Goal: Task Accomplishment & Management: Use online tool/utility

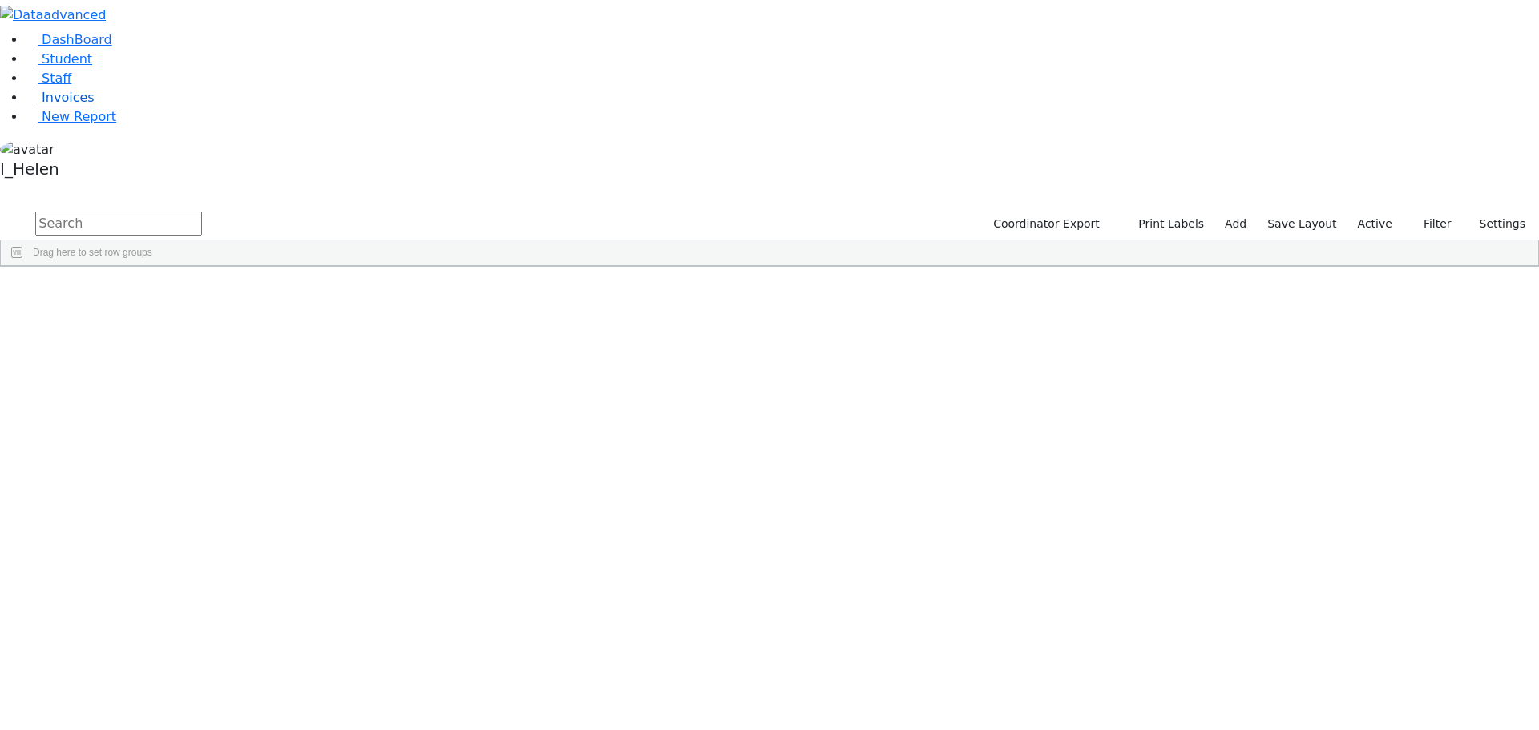
click at [79, 105] on link "Invoices" at bounding box center [60, 97] width 69 height 15
click at [1416, 219] on icon "button" at bounding box center [1415, 224] width 10 height 10
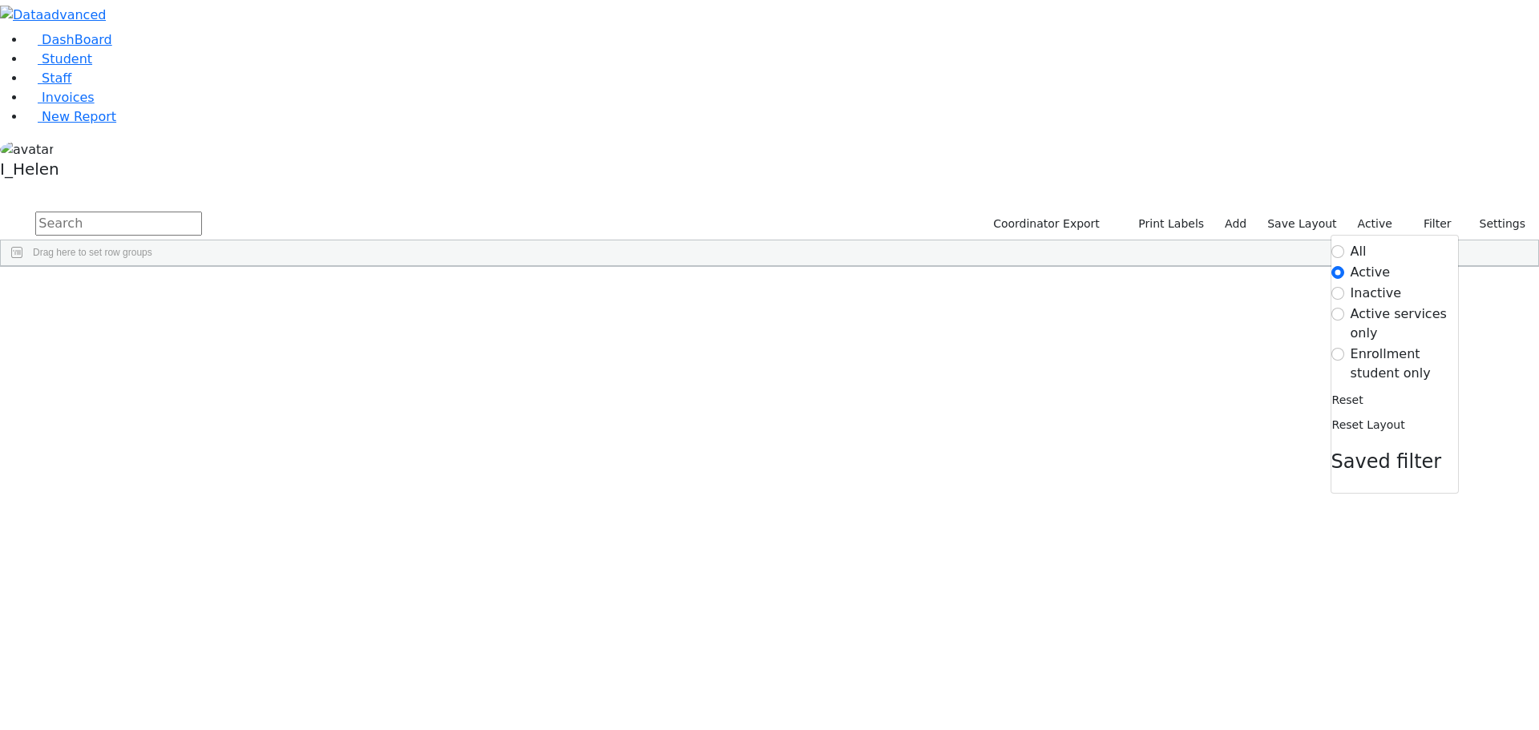
click at [1374, 345] on label "Enrollment student only" at bounding box center [1403, 364] width 107 height 38
click at [1344, 348] on input "Enrollment student only" at bounding box center [1337, 354] width 13 height 13
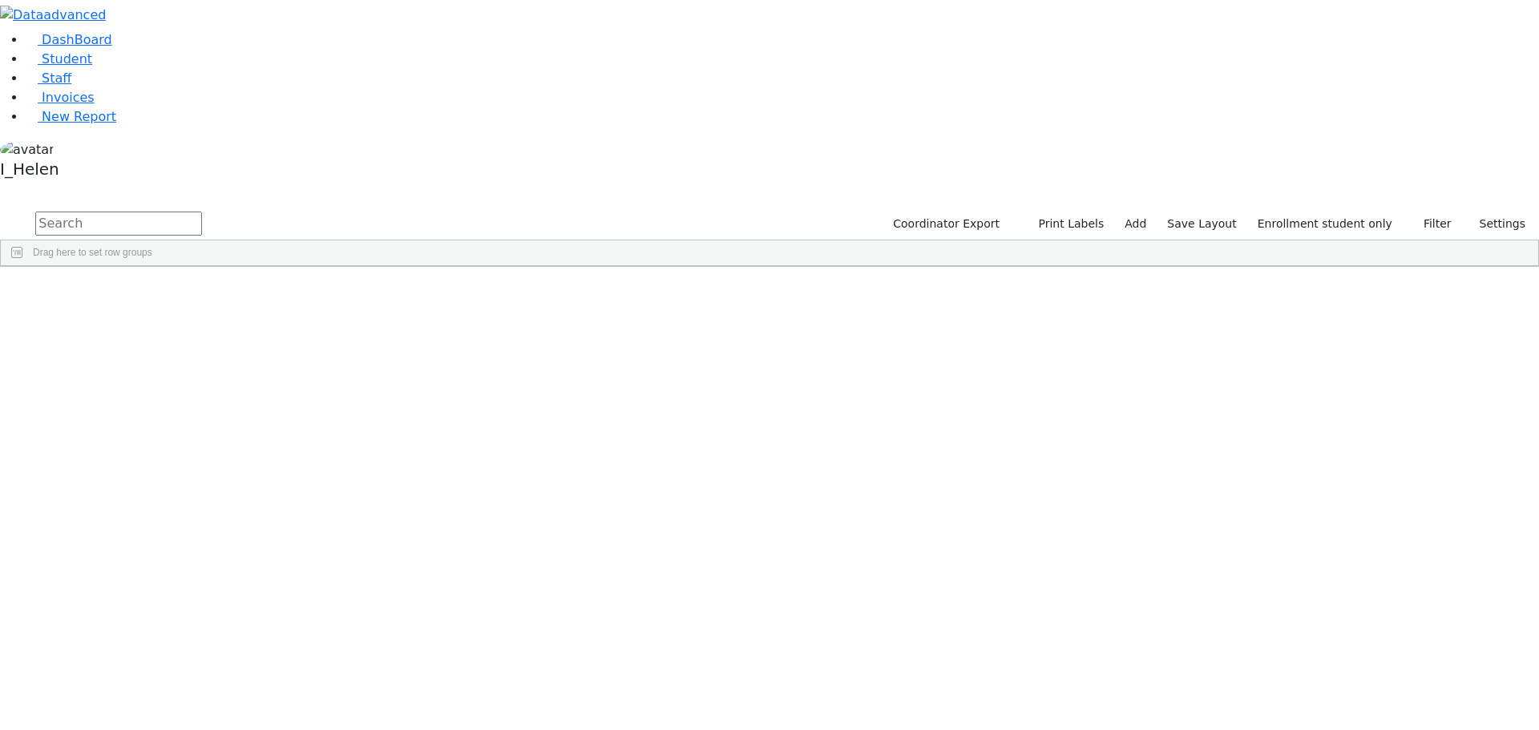
scroll to position [147, 0]
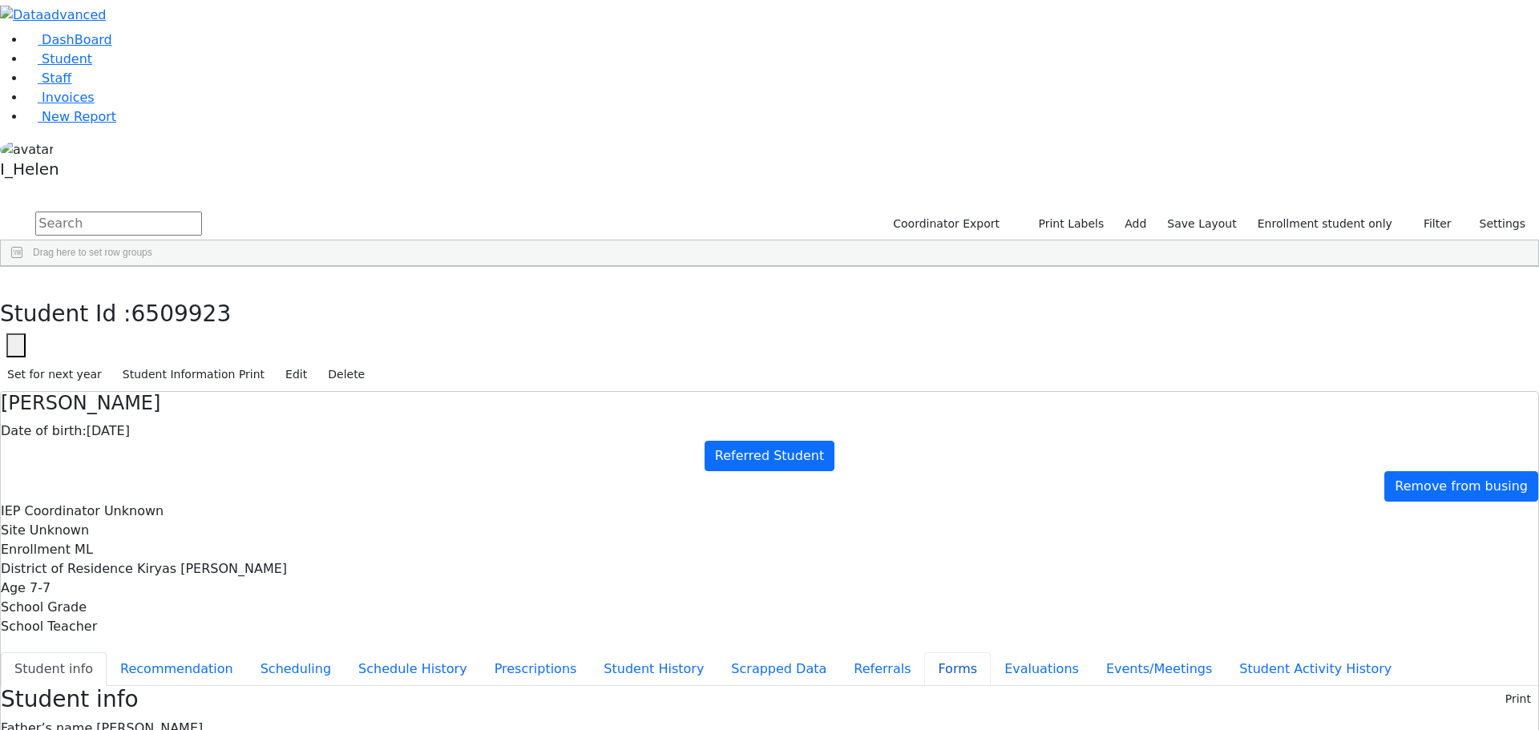
click at [924, 652] on button "Forms" at bounding box center [957, 669] width 67 height 34
type input "[PERSON_NAME]"
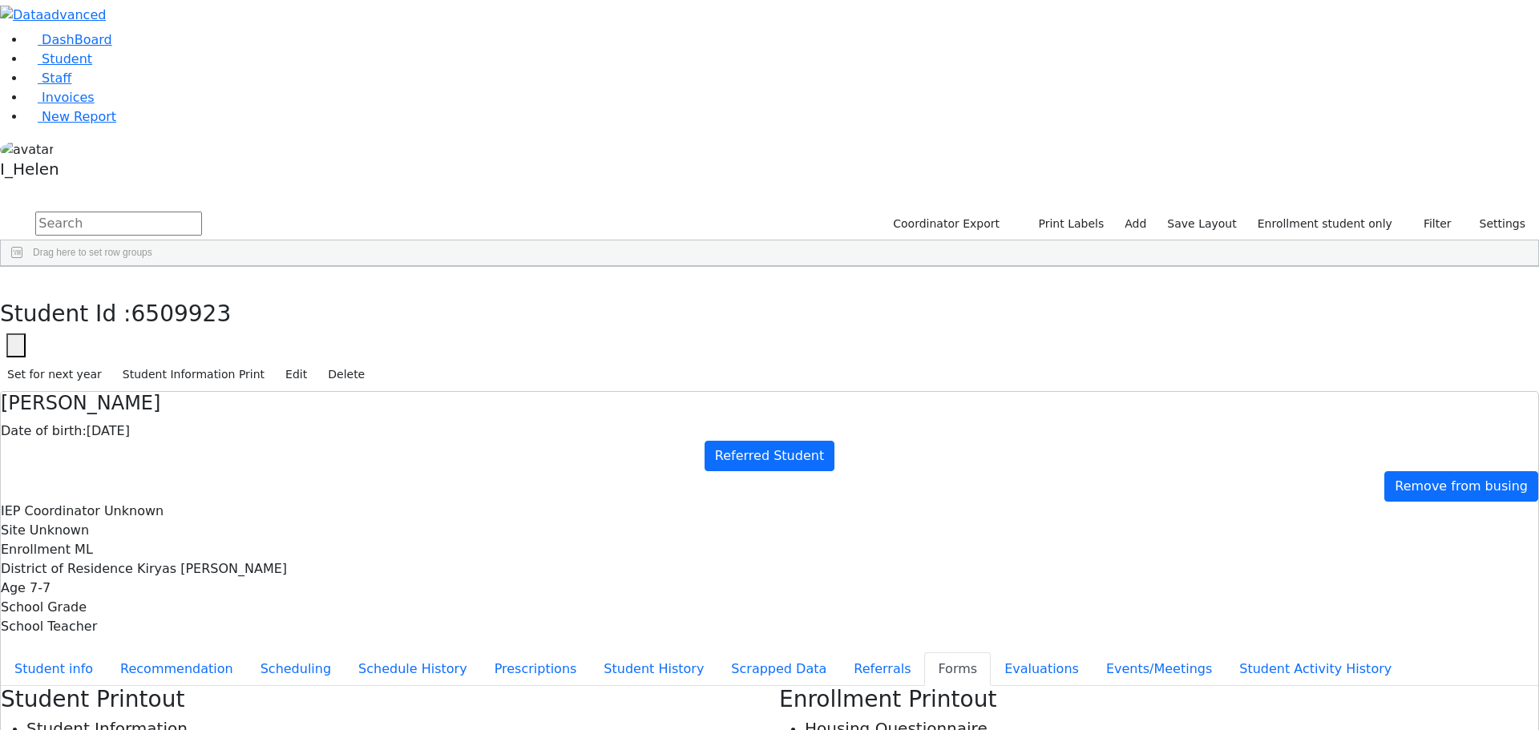
click at [23, 267] on button "button" at bounding box center [11, 284] width 23 height 34
click at [190, 405] on div "[PERSON_NAME]" at bounding box center [143, 416] width 94 height 22
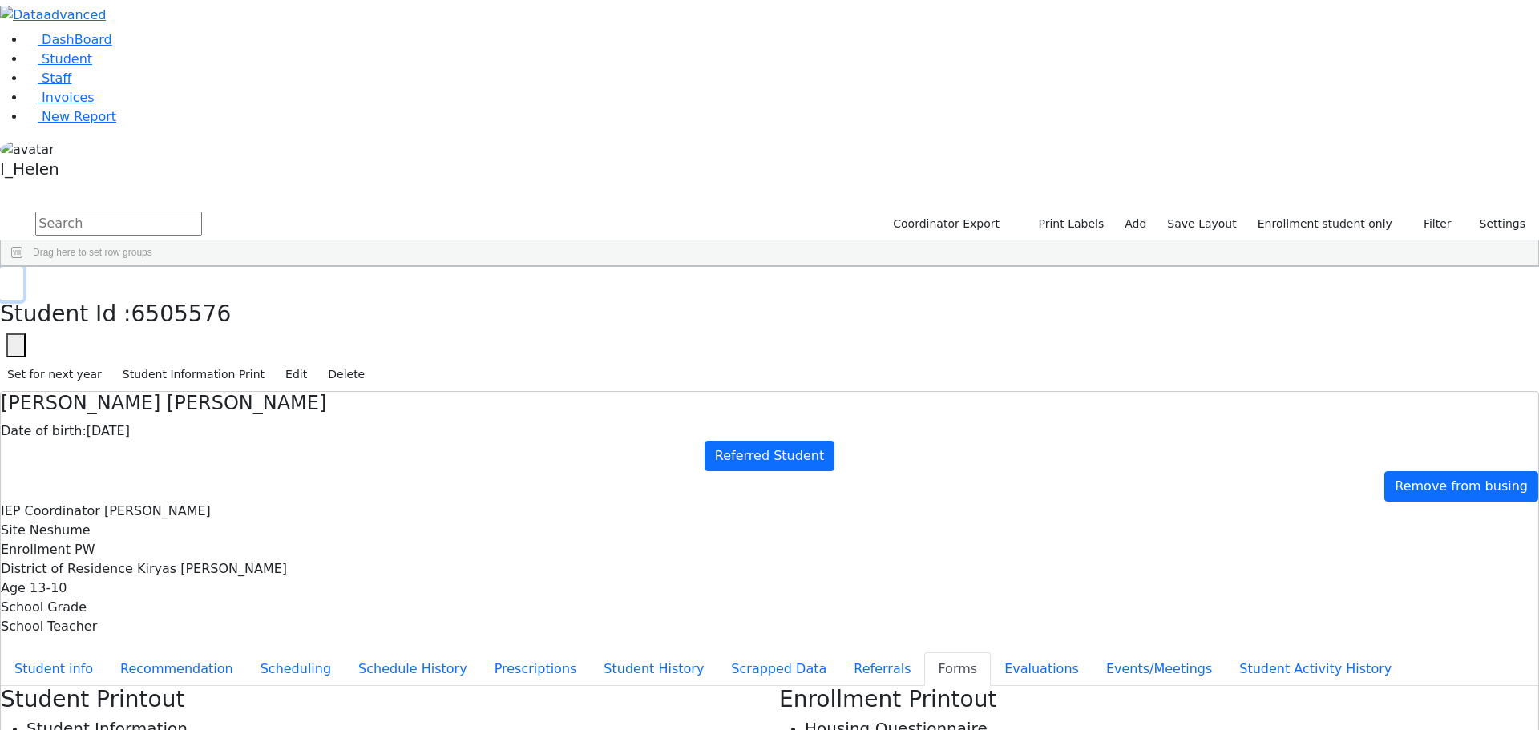
click at [16, 279] on icon "button" at bounding box center [11, 284] width 9 height 10
click at [190, 584] on div "[PERSON_NAME]" at bounding box center [143, 595] width 94 height 22
click at [107, 652] on button "Student info" at bounding box center [54, 669] width 106 height 34
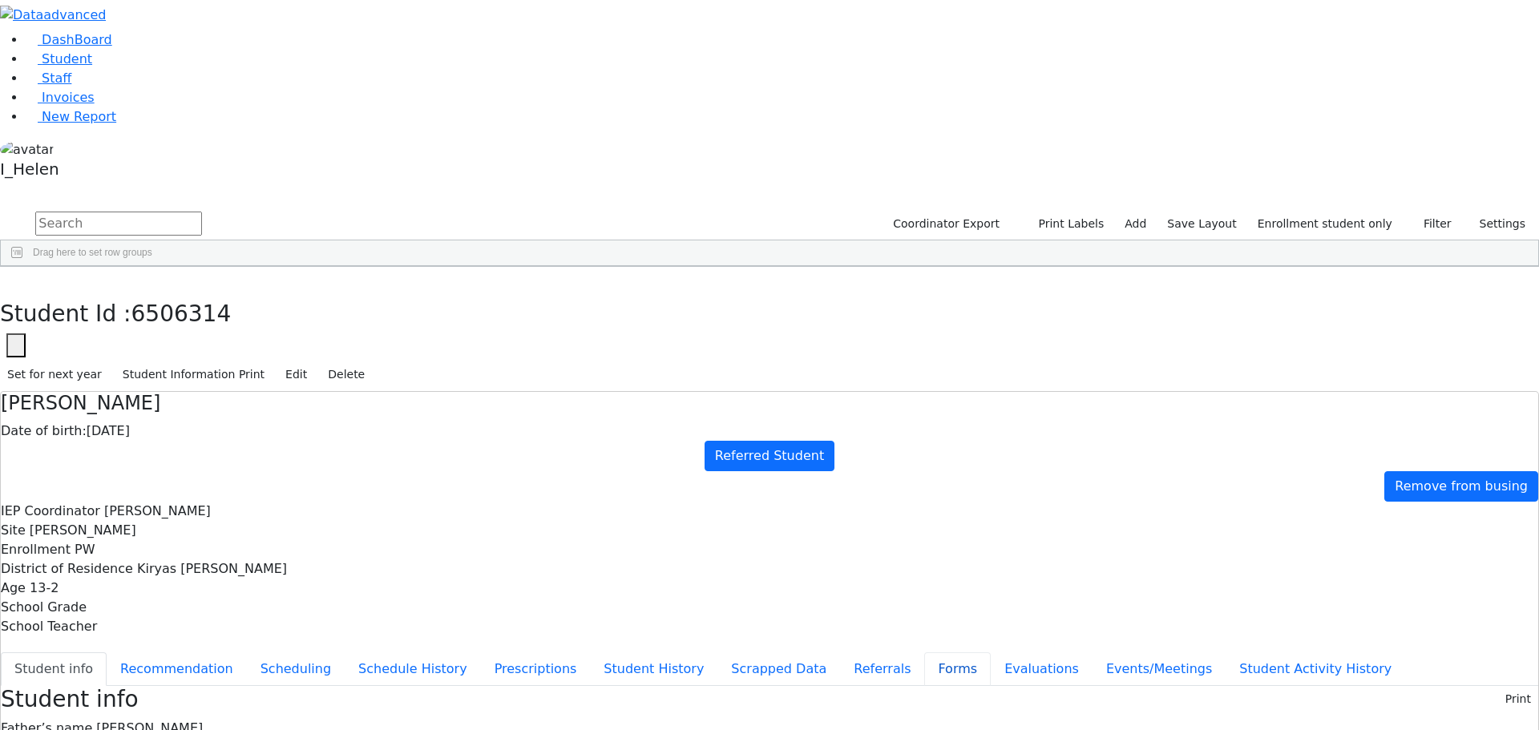
click at [924, 652] on button "Forms" at bounding box center [957, 669] width 67 height 34
type input "[PERSON_NAME]"
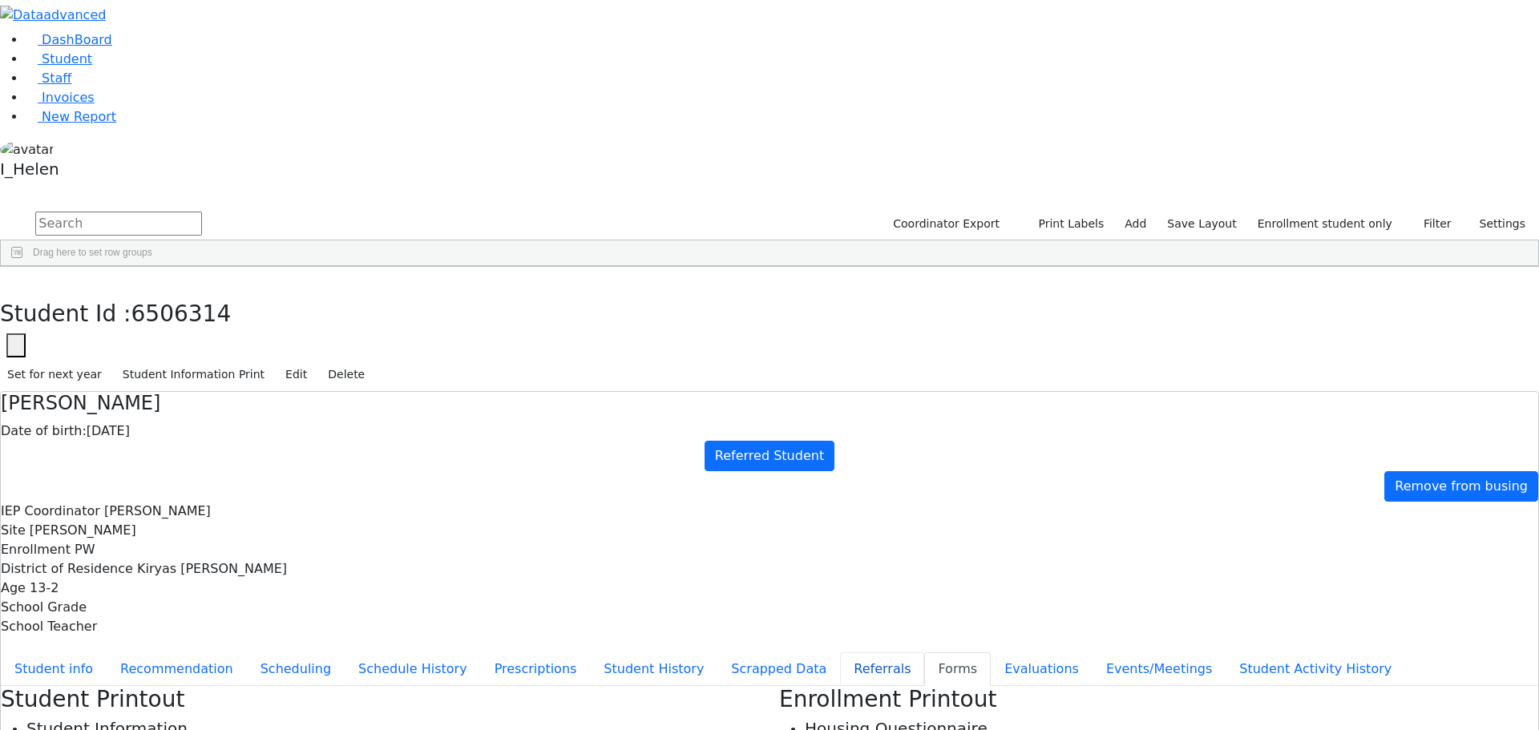
click at [840, 652] on button "Referrals" at bounding box center [882, 669] width 84 height 34
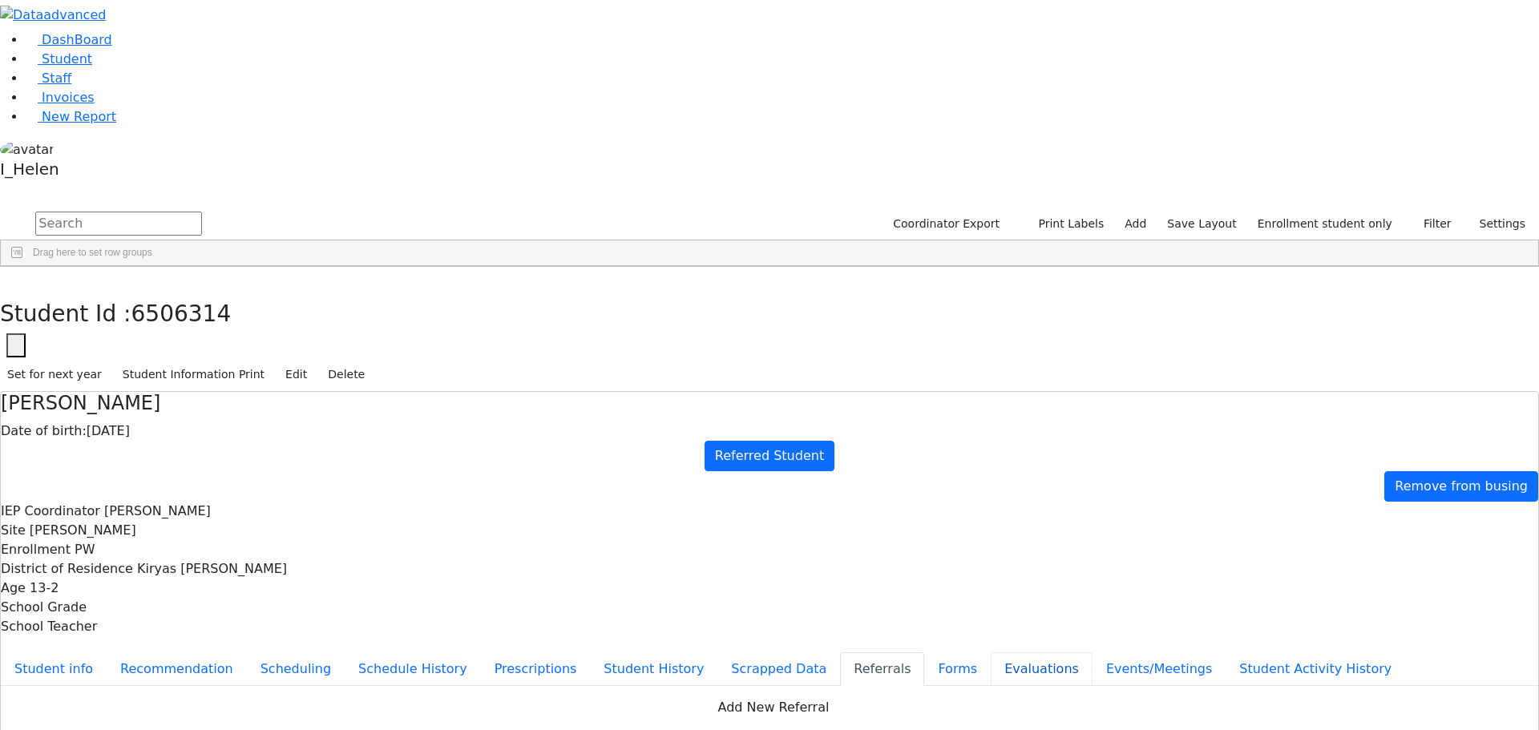
click at [990, 652] on button "Evaluations" at bounding box center [1041, 669] width 102 height 34
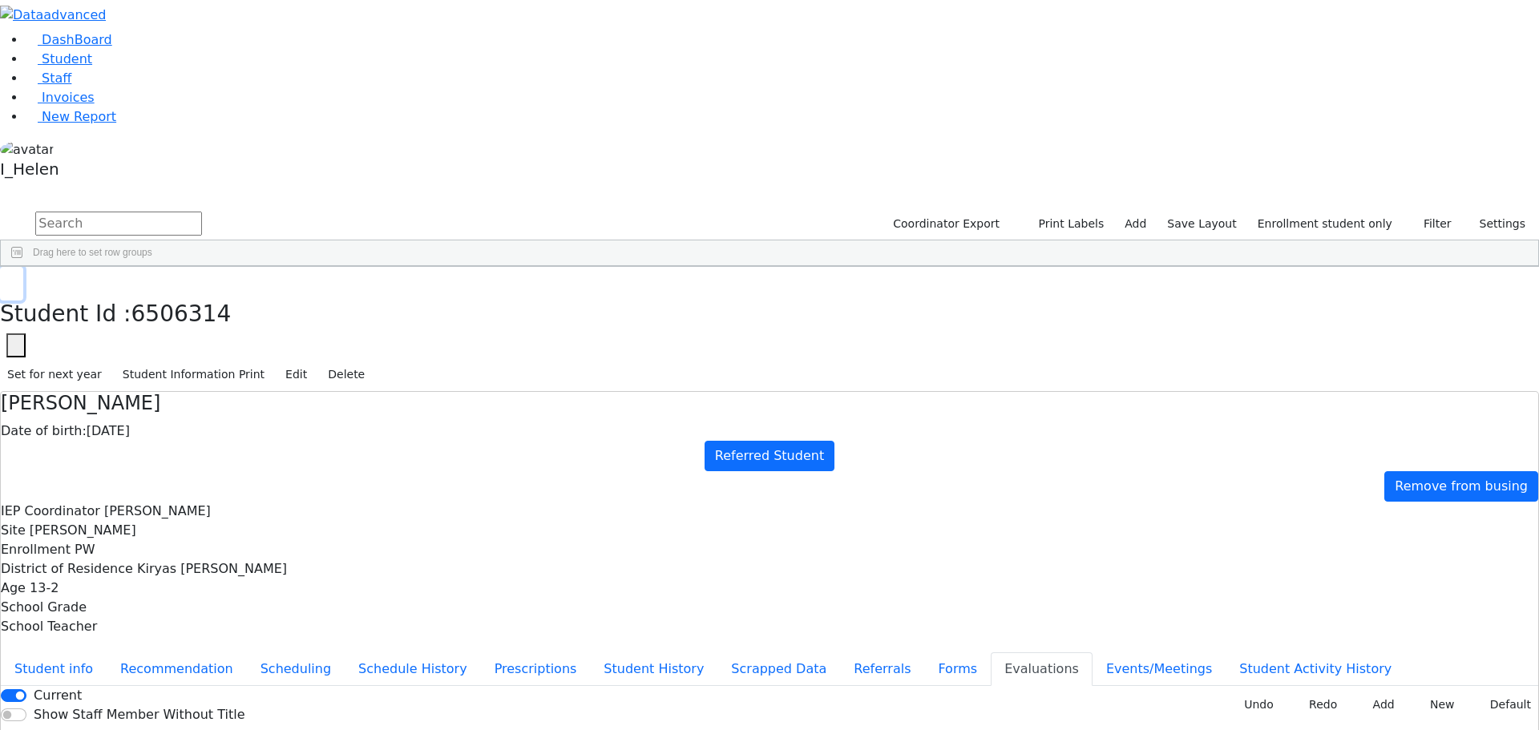
click at [23, 267] on button "button" at bounding box center [11, 284] width 23 height 34
click at [16, 279] on icon "button" at bounding box center [11, 284] width 9 height 10
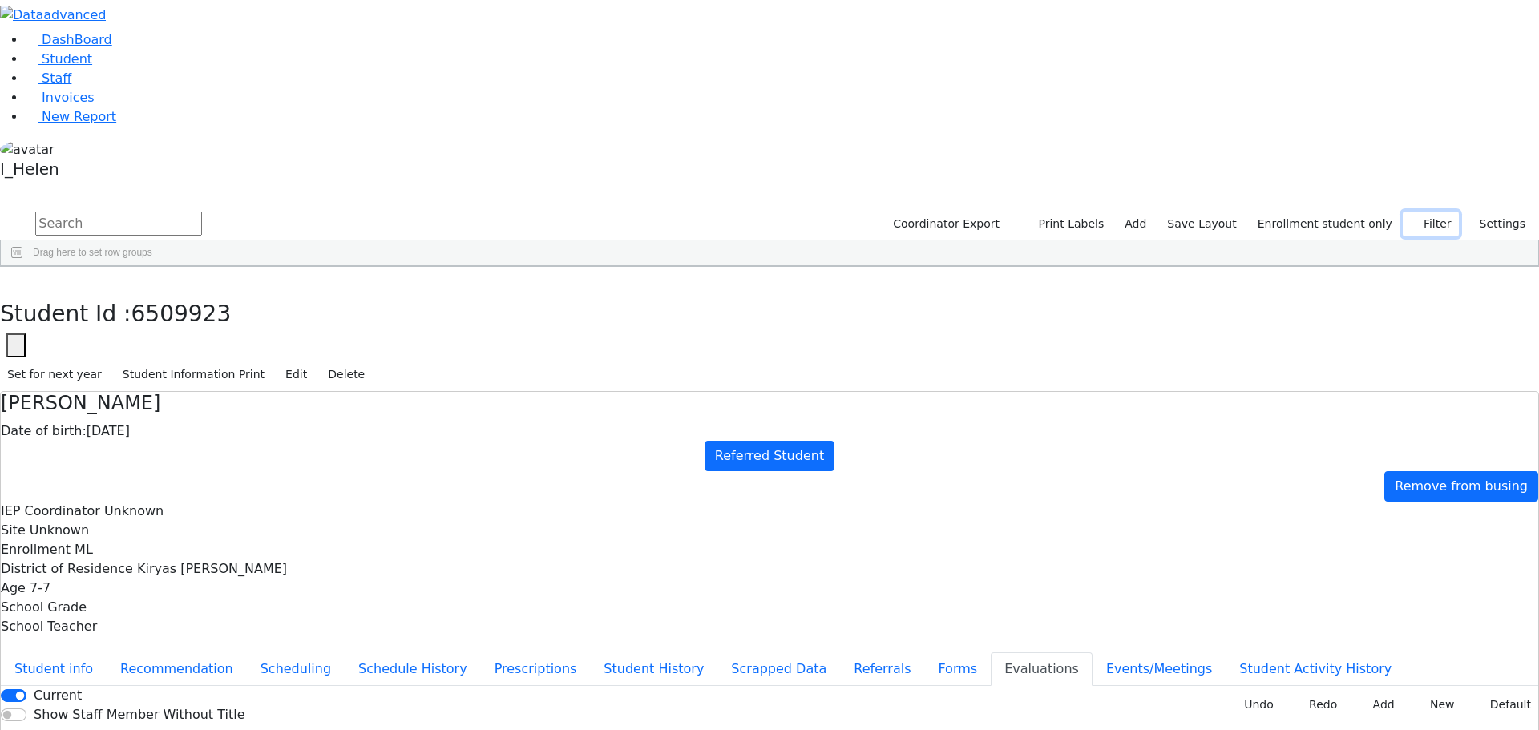
click at [1428, 212] on button "Filter" at bounding box center [1430, 224] width 56 height 25
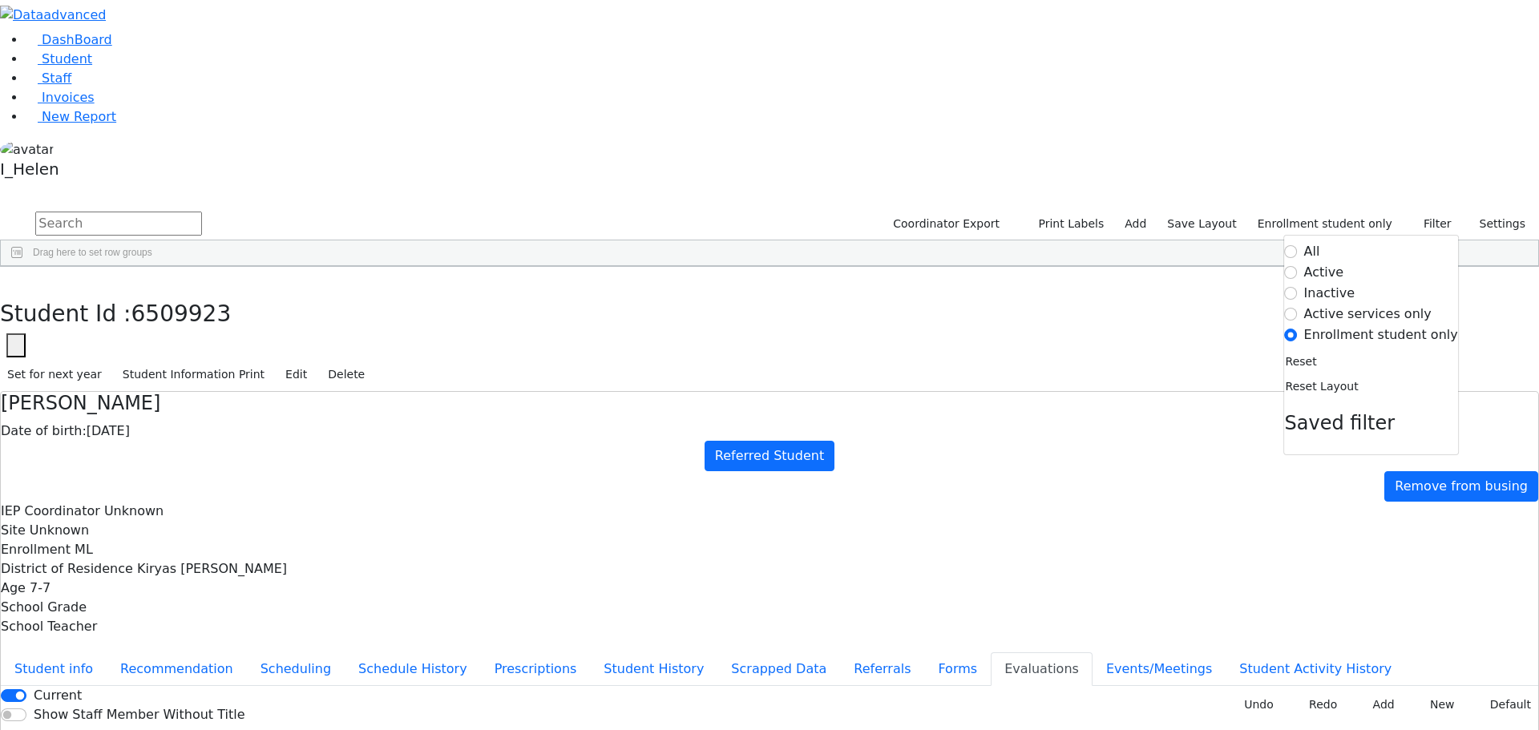
click at [1337, 263] on label "Active" at bounding box center [1324, 272] width 40 height 19
click at [1297, 266] on input "Active" at bounding box center [1291, 272] width 13 height 13
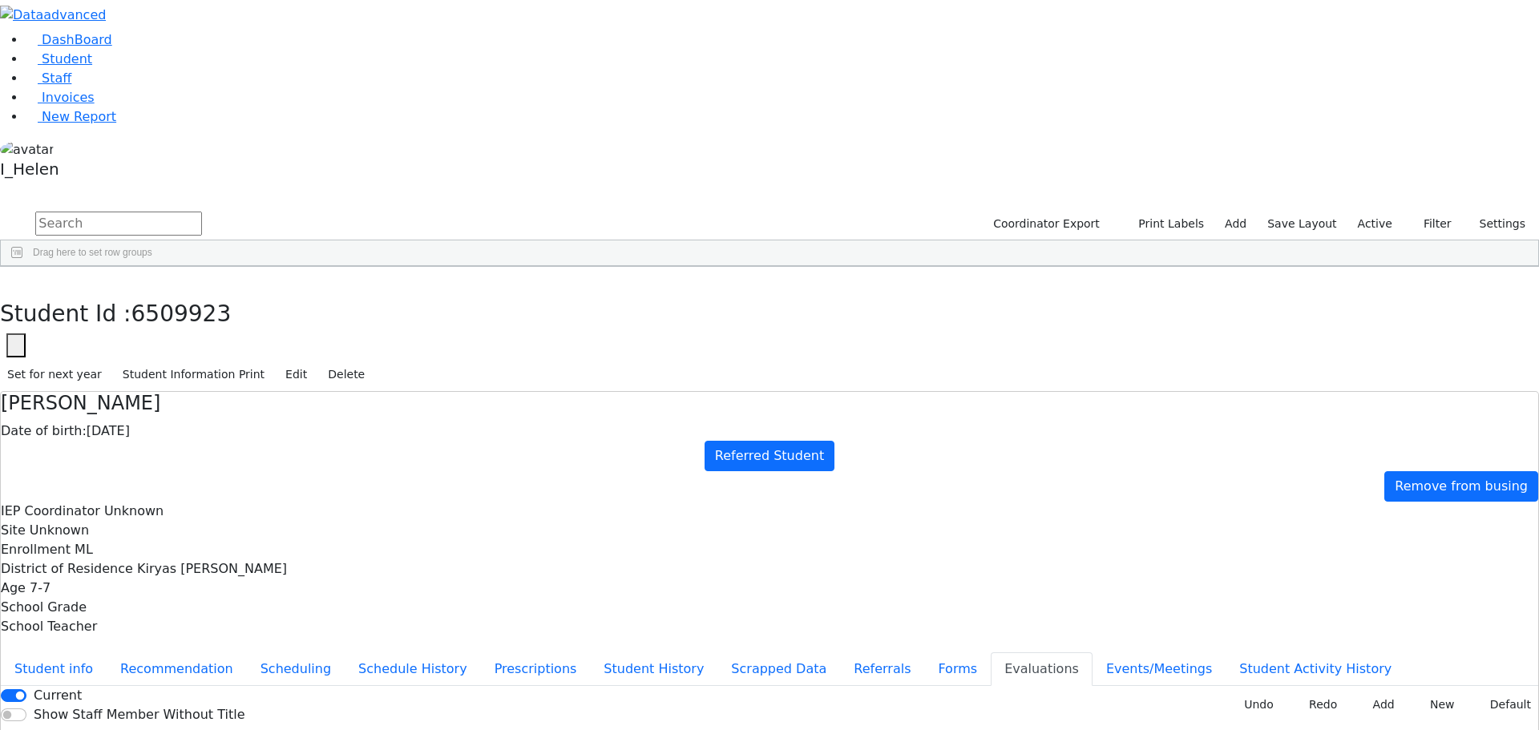
scroll to position [401, 0]
click at [107, 652] on button "Student info" at bounding box center [54, 669] width 106 height 34
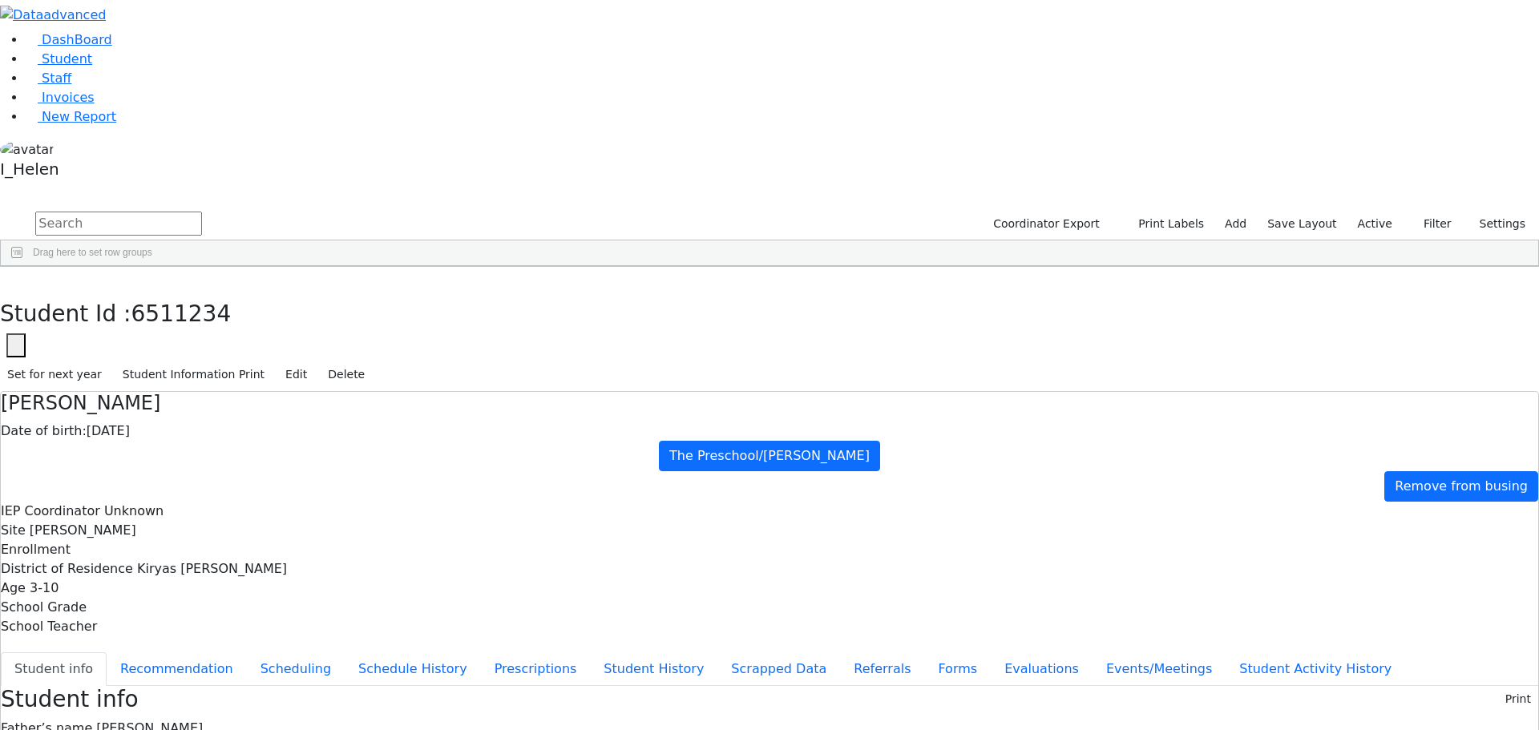
scroll to position [0, 0]
click at [293, 185] on div "Students 494 A 24 K 24 W 24 A 24 K 24 W 24 A" at bounding box center [769, 197] width 1539 height 24
click at [23, 267] on button "button" at bounding box center [11, 284] width 23 height 34
click at [202, 212] on input "text" at bounding box center [118, 224] width 167 height 24
type input "shay fer"
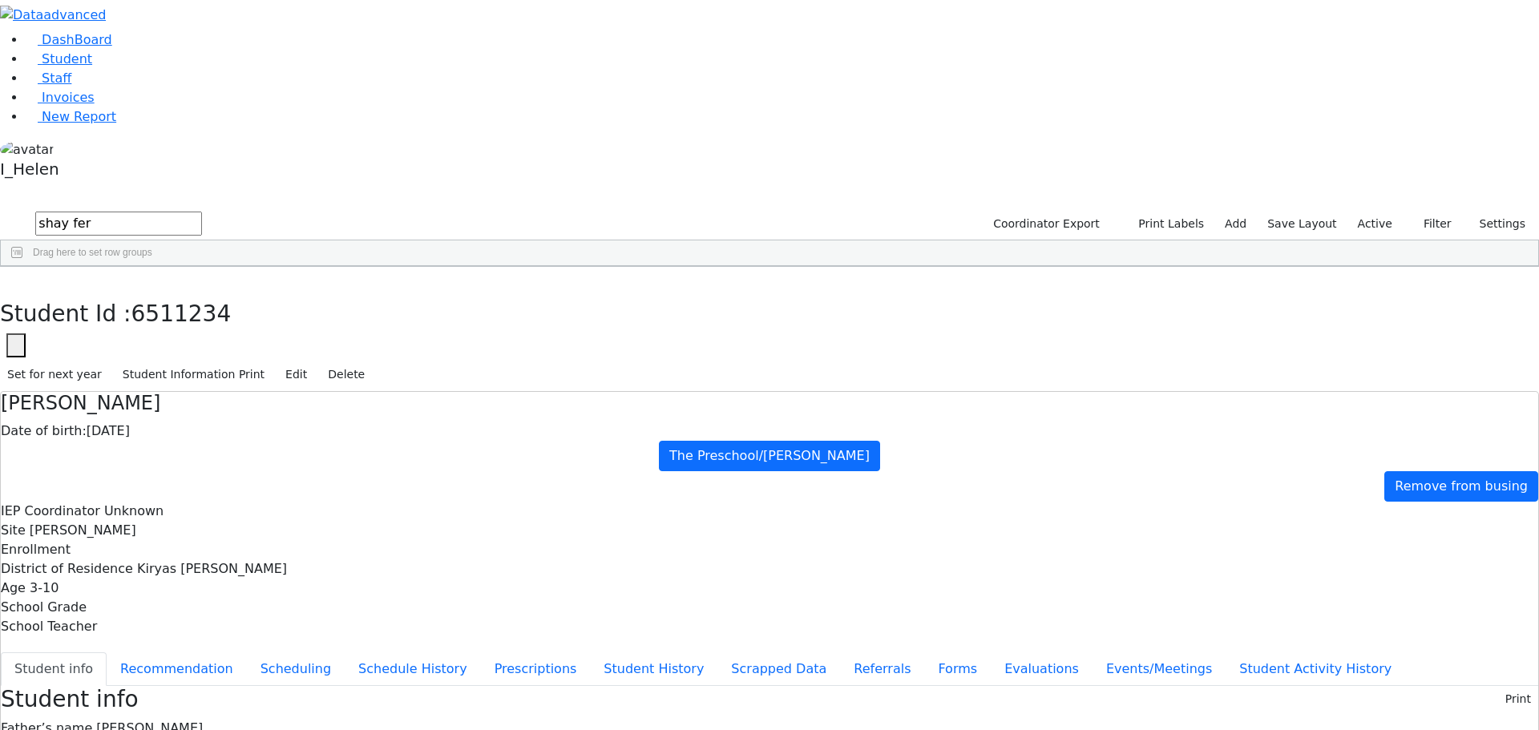
click at [190, 292] on div "[PERSON_NAME]" at bounding box center [143, 303] width 94 height 22
click at [990, 652] on button "Evaluations" at bounding box center [1041, 669] width 102 height 34
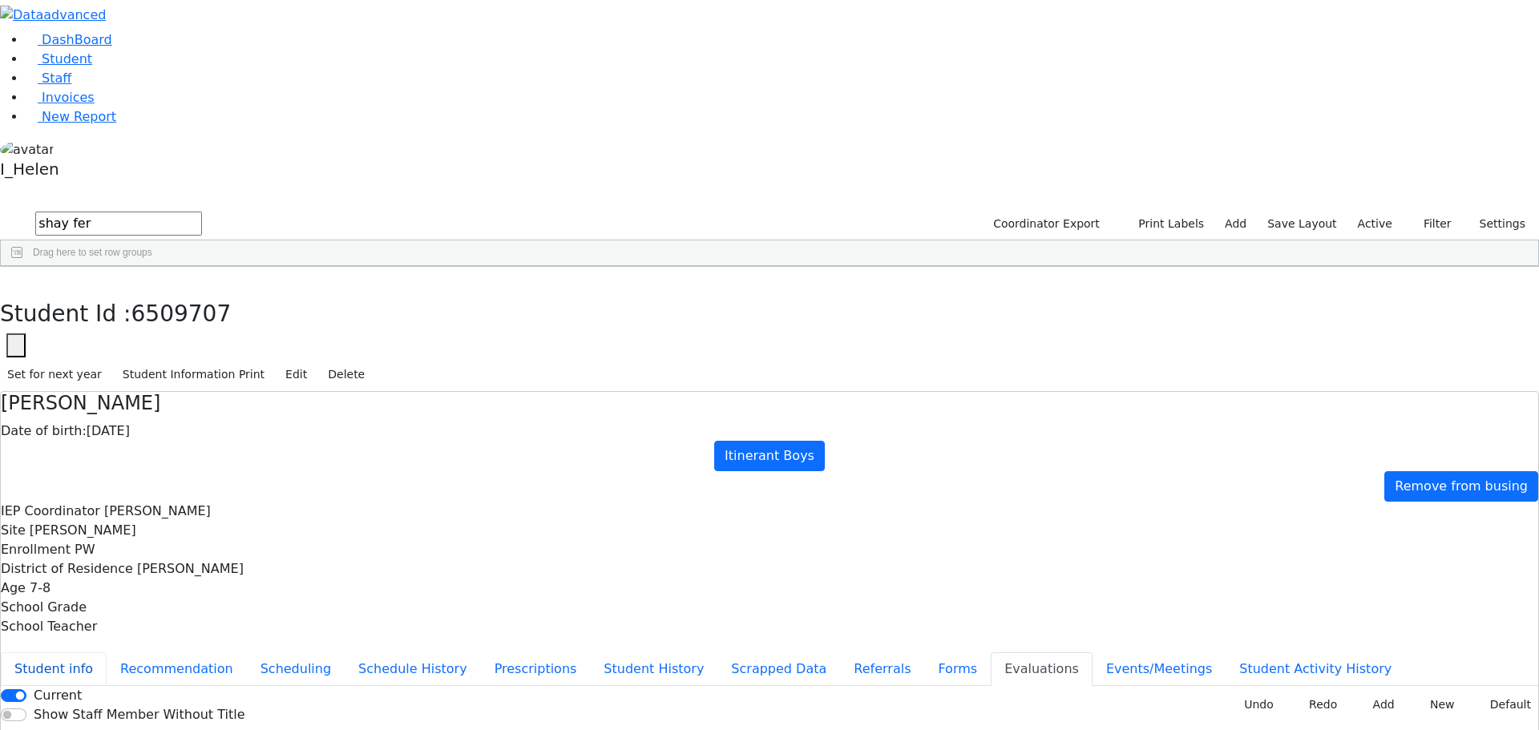
click at [107, 652] on button "Student info" at bounding box center [54, 669] width 106 height 34
click at [23, 267] on button "button" at bounding box center [11, 284] width 23 height 34
drag, startPoint x: 1442, startPoint y: 58, endPoint x: 1430, endPoint y: 64, distance: 13.3
click at [1442, 212] on button "Filter" at bounding box center [1430, 224] width 56 height 25
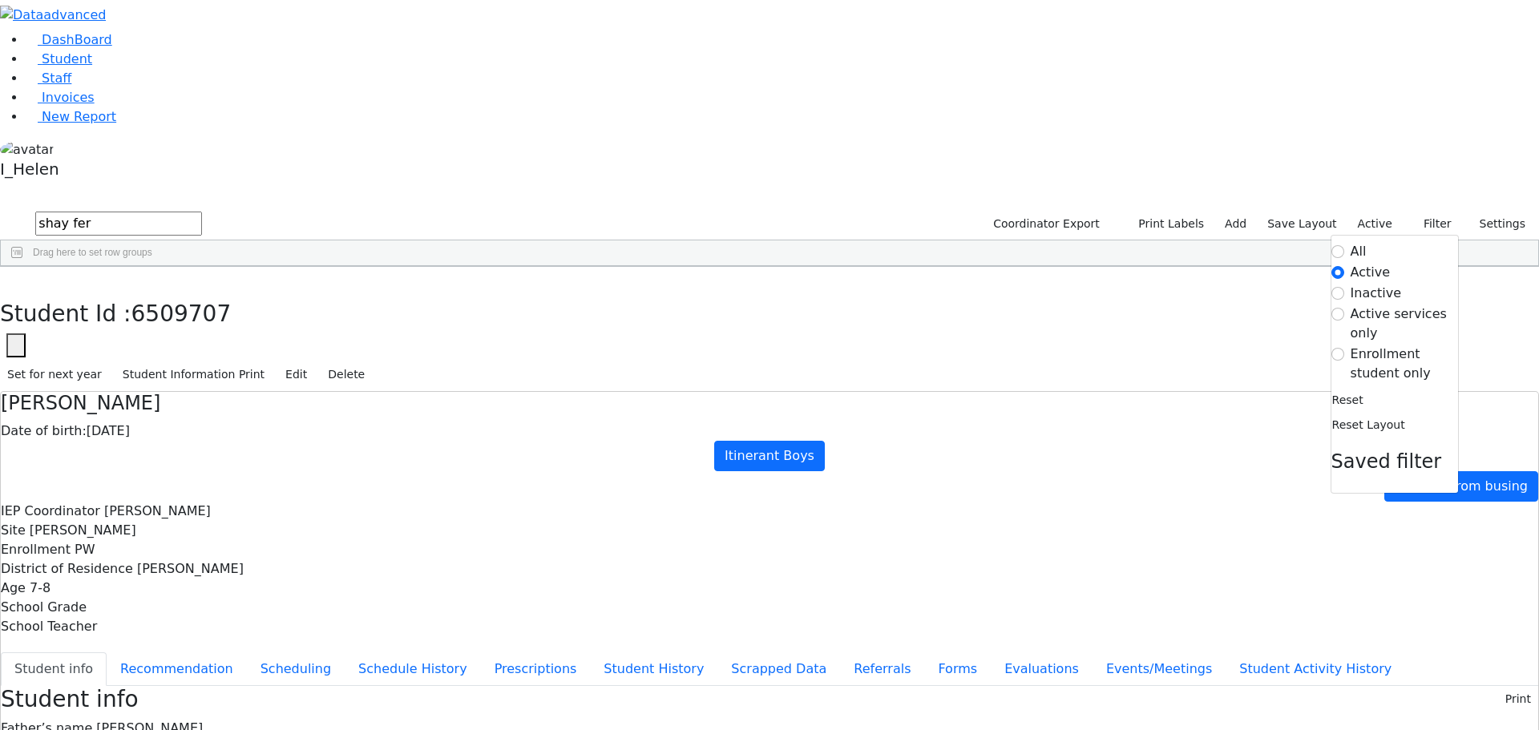
click at [1374, 345] on label "Enrollment student only" at bounding box center [1403, 364] width 107 height 38
click at [1344, 348] on input "Enrollment student only" at bounding box center [1337, 354] width 13 height 13
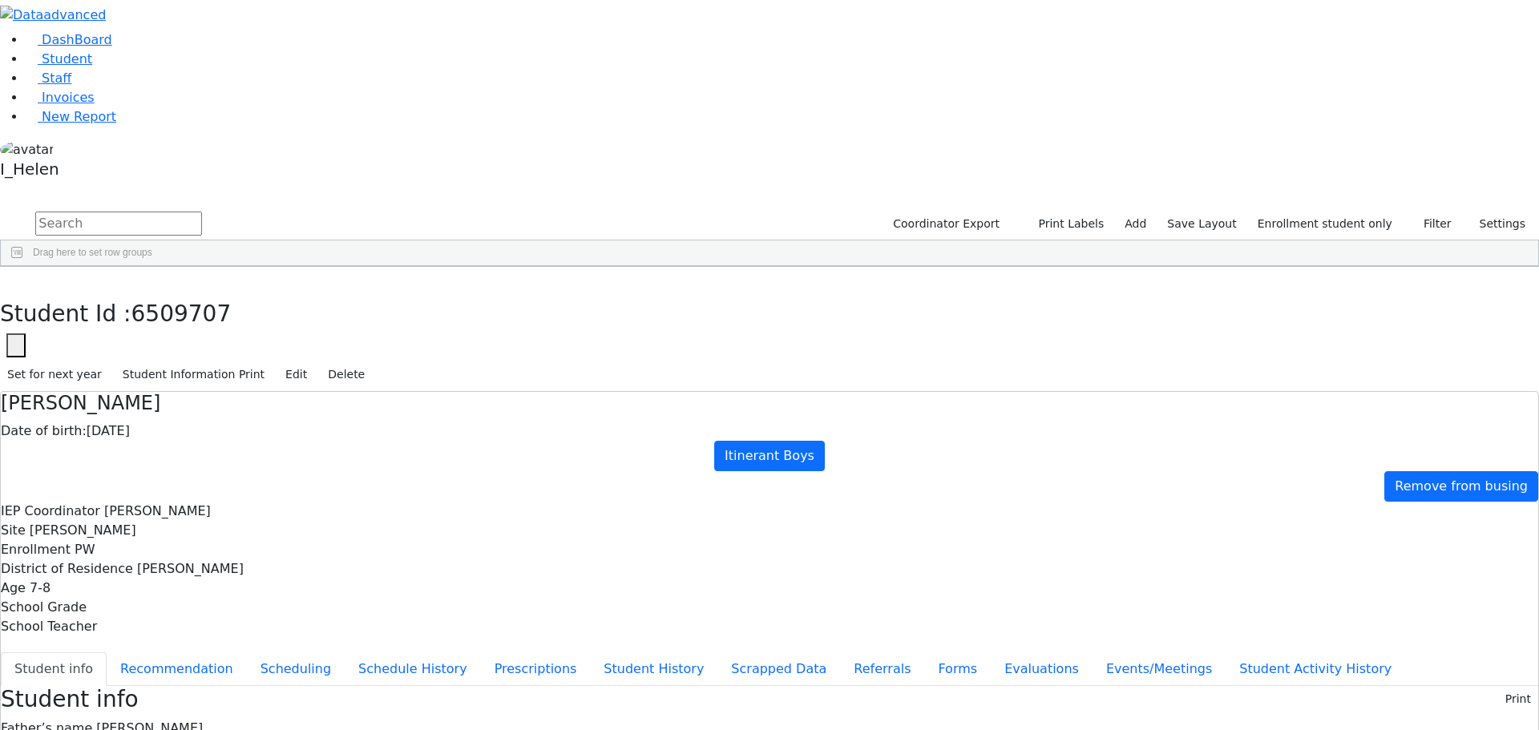
click at [185, 652] on div "[PERSON_NAME]" at bounding box center [138, 663] width 95 height 22
click at [924, 652] on button "Forms" at bounding box center [957, 669] width 67 height 34
type input "[PERSON_NAME]"
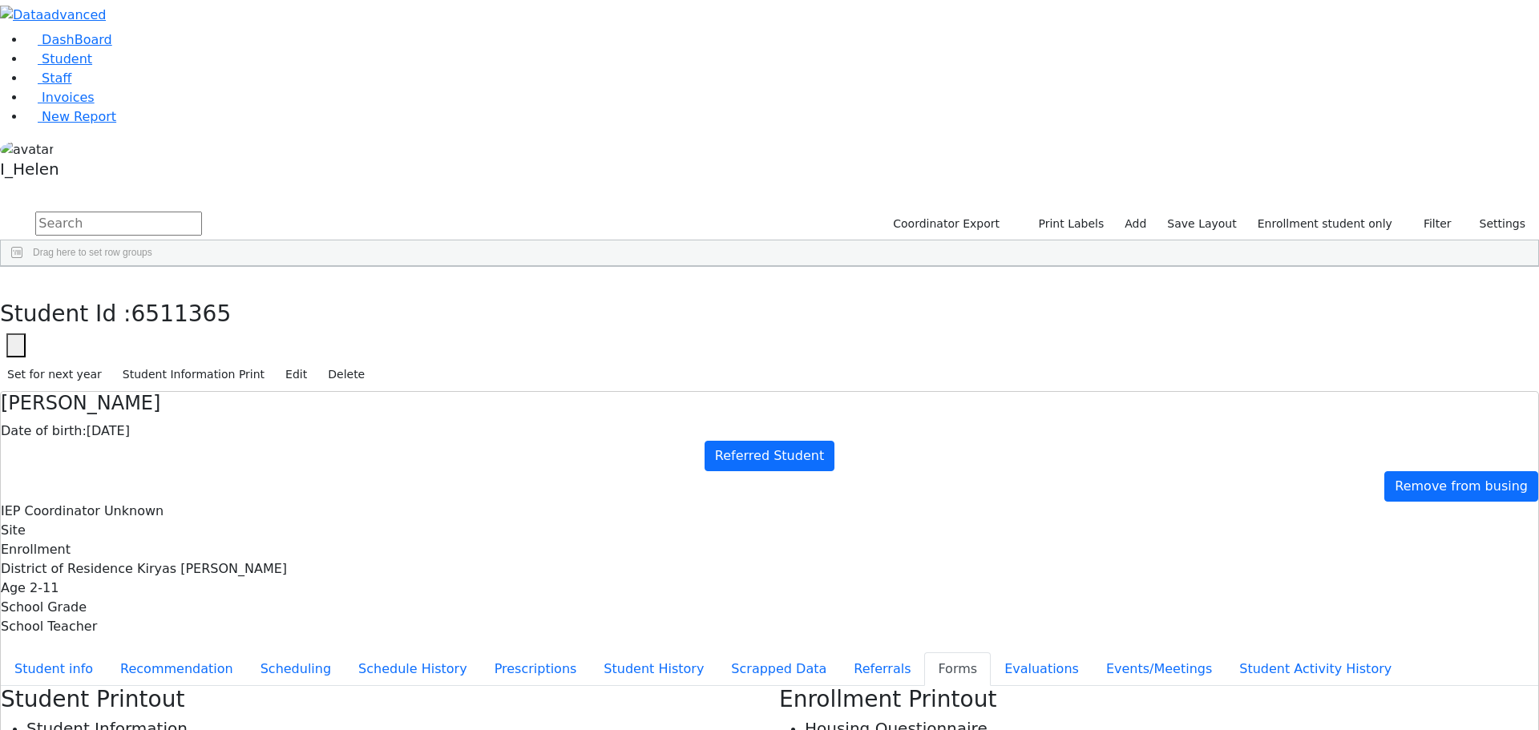
click at [16, 279] on icon "button" at bounding box center [11, 284] width 9 height 10
click at [185, 517] on div "[PERSON_NAME]" at bounding box center [138, 528] width 95 height 22
click at [107, 652] on button "Student info" at bounding box center [54, 669] width 106 height 34
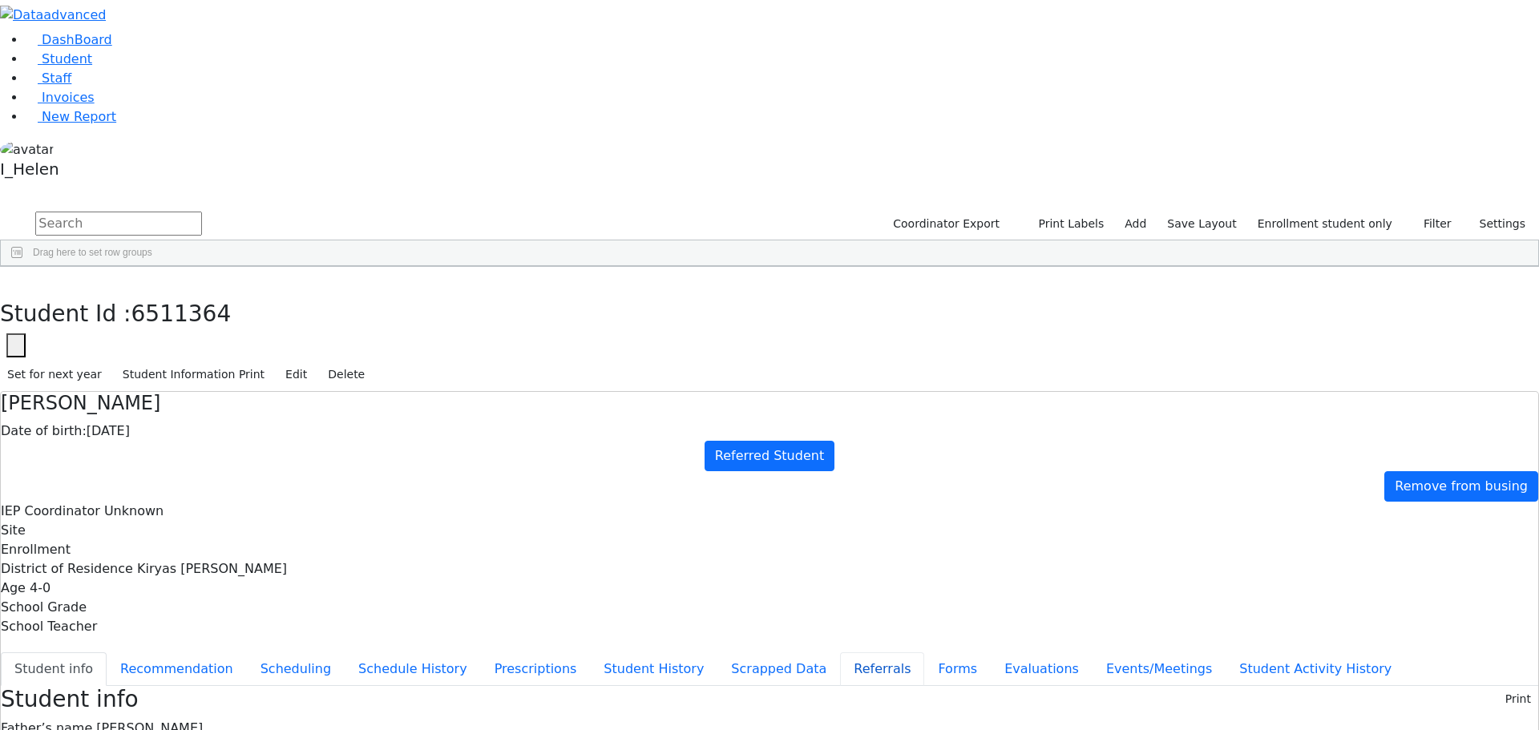
click at [840, 652] on button "Referrals" at bounding box center [882, 669] width 84 height 34
click at [107, 652] on button "Student info" at bounding box center [54, 669] width 106 height 34
click at [308, 267] on div "Student Id : 6511364 Student Id 6511364 Cancel Save Set for next year Student I…" at bounding box center [769, 329] width 1539 height 125
click at [23, 267] on button "button" at bounding box center [11, 284] width 23 height 34
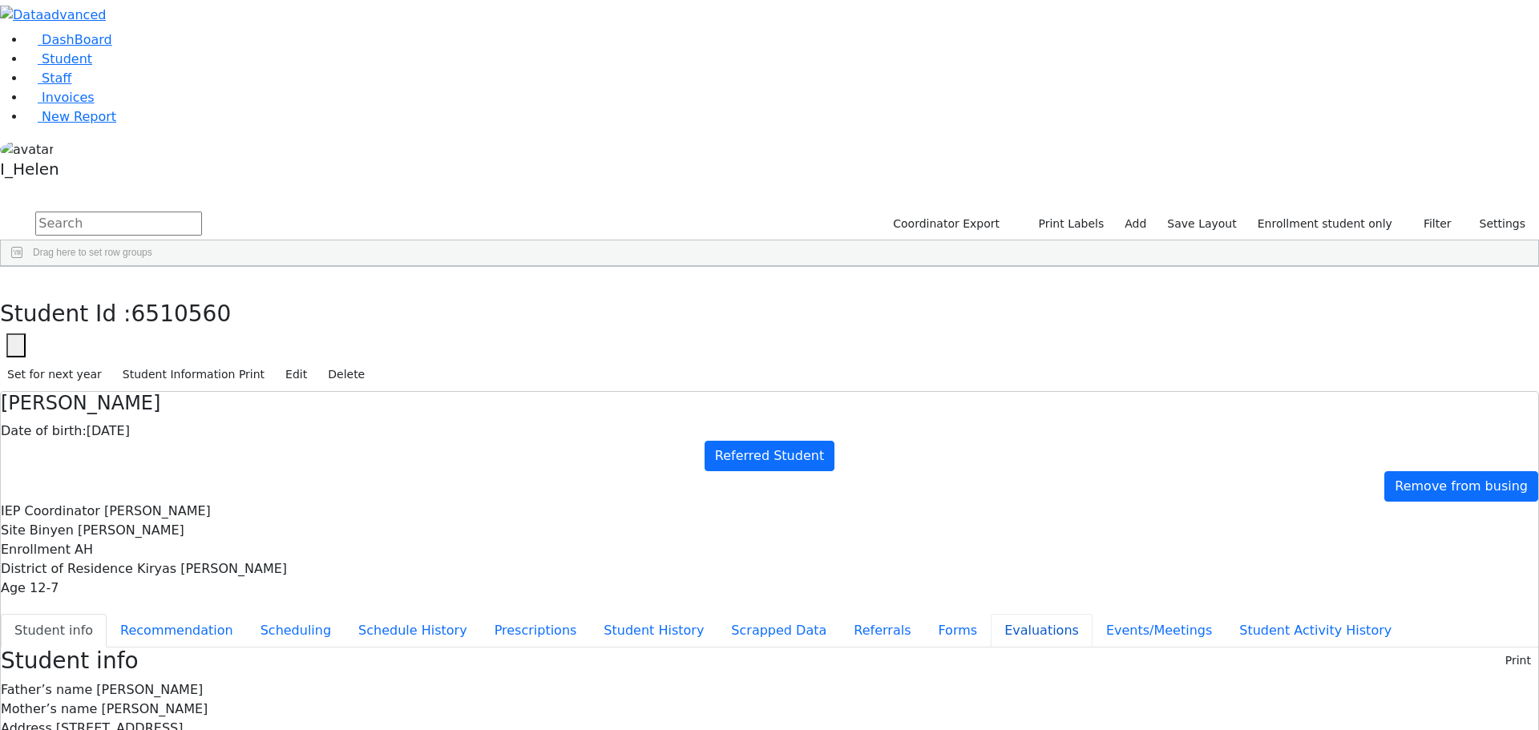
click at [990, 614] on button "Evaluations" at bounding box center [1041, 631] width 102 height 34
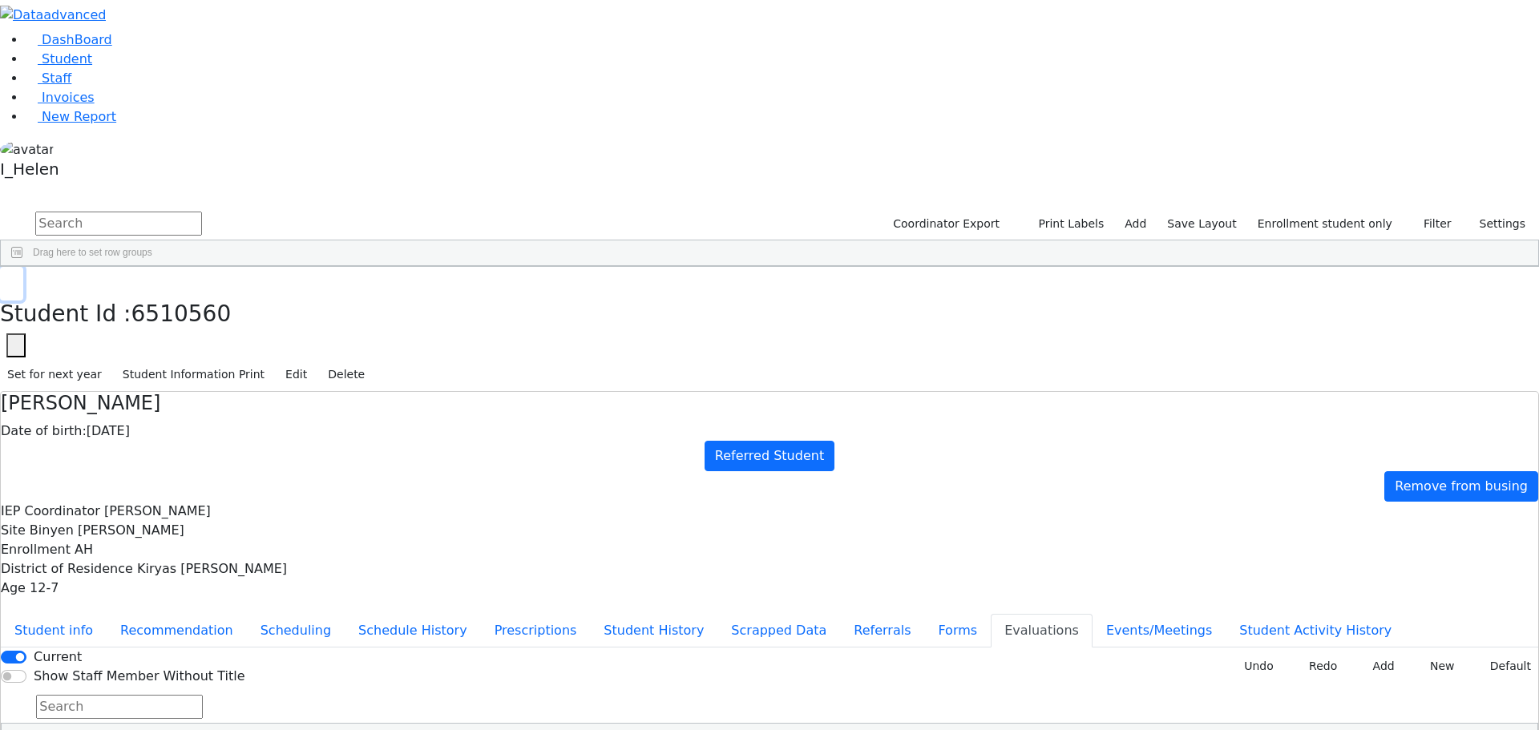
click at [23, 267] on button "button" at bounding box center [11, 284] width 23 height 34
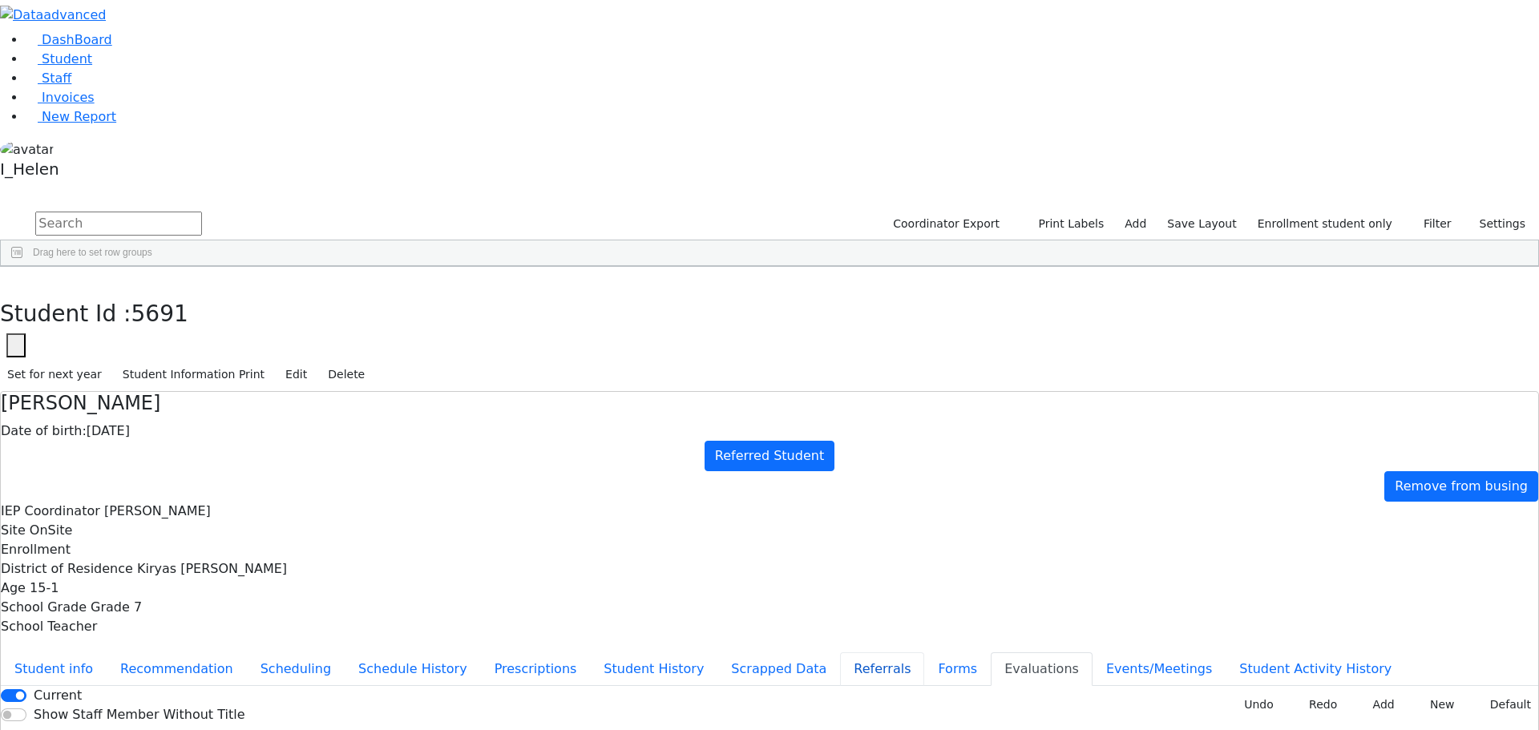
click at [840, 652] on button "Referrals" at bounding box center [882, 669] width 84 height 34
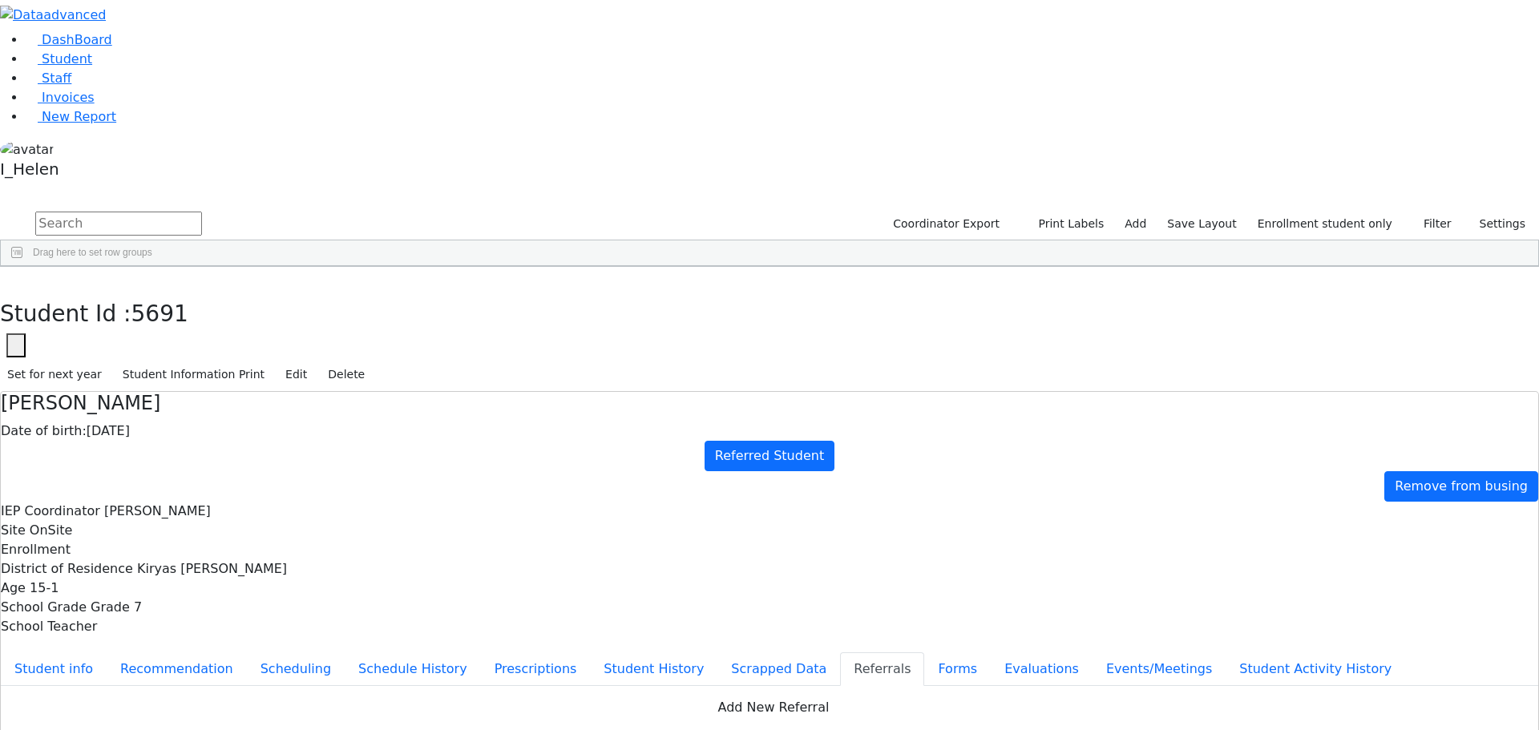
click at [23, 267] on button "button" at bounding box center [11, 284] width 23 height 34
click at [190, 572] on div "[PERSON_NAME]" at bounding box center [143, 583] width 94 height 22
click at [990, 652] on button "Evaluations" at bounding box center [1041, 669] width 102 height 34
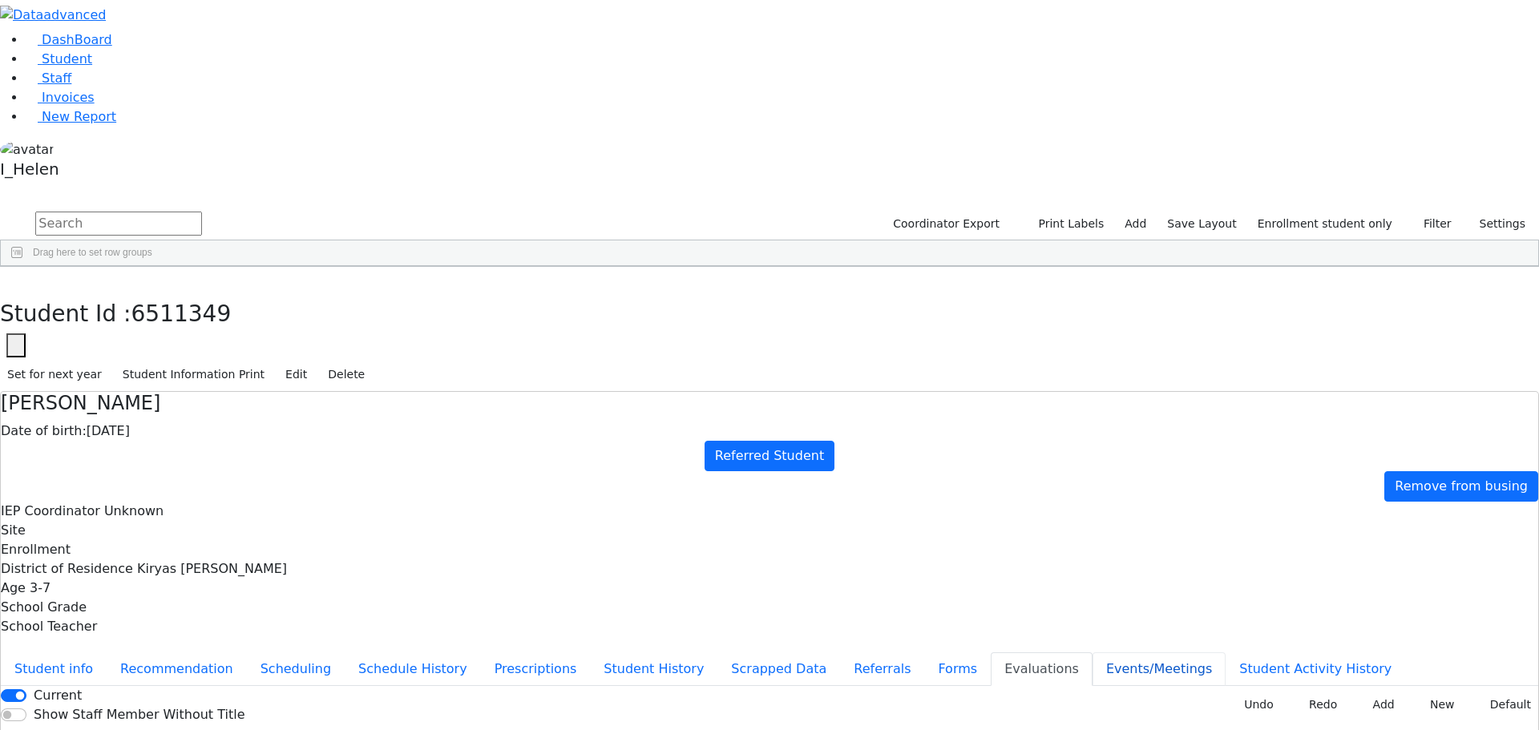
click at [1092, 652] on button "Events/Meetings" at bounding box center [1158, 669] width 133 height 34
click at [23, 267] on button "button" at bounding box center [11, 284] width 23 height 34
click at [190, 550] on div "[PERSON_NAME]" at bounding box center [143, 561] width 94 height 22
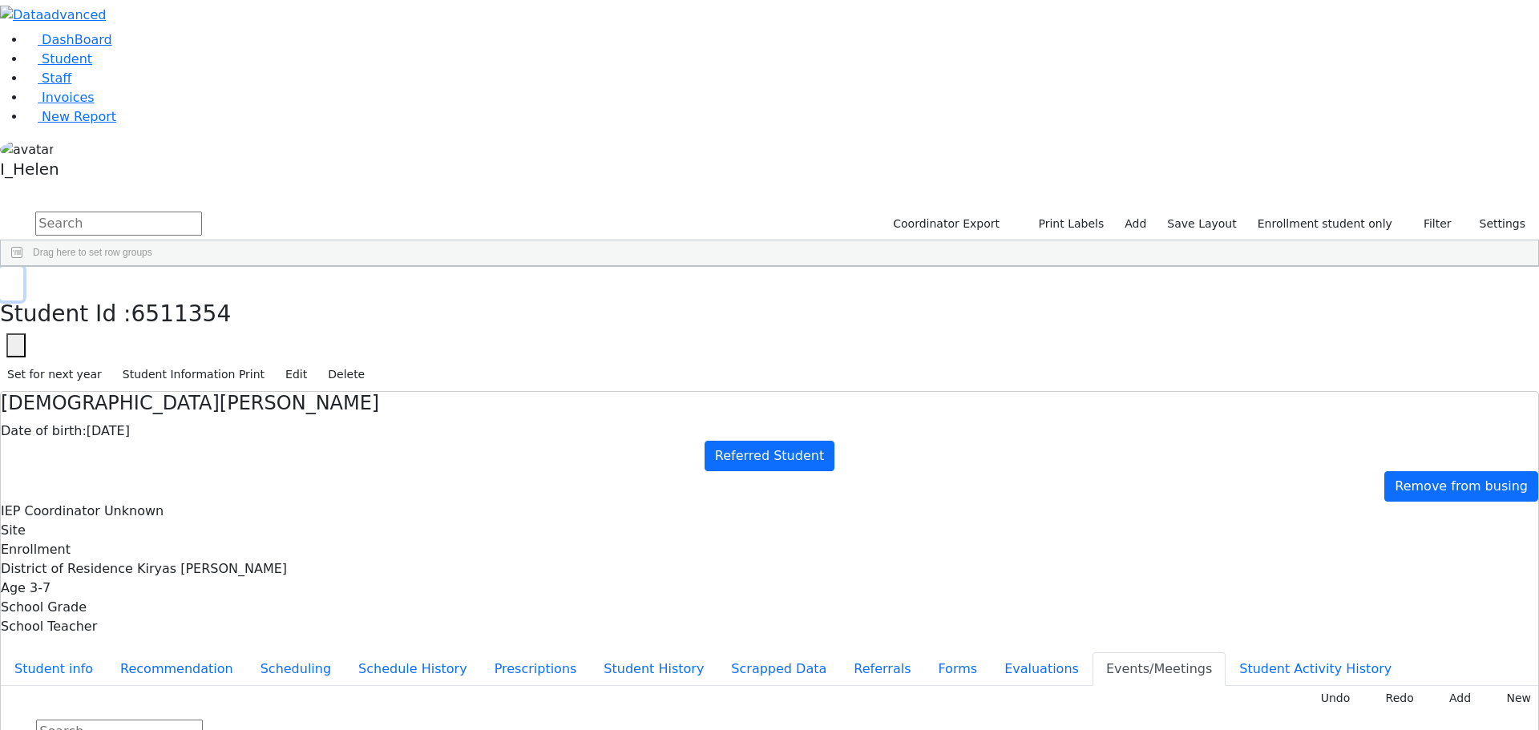
click at [16, 279] on icon "button" at bounding box center [11, 284] width 9 height 10
click at [190, 527] on div "[PERSON_NAME]" at bounding box center [143, 538] width 94 height 22
click at [23, 267] on button "button" at bounding box center [11, 284] width 23 height 34
click at [190, 505] on div "[PERSON_NAME]" at bounding box center [143, 516] width 94 height 22
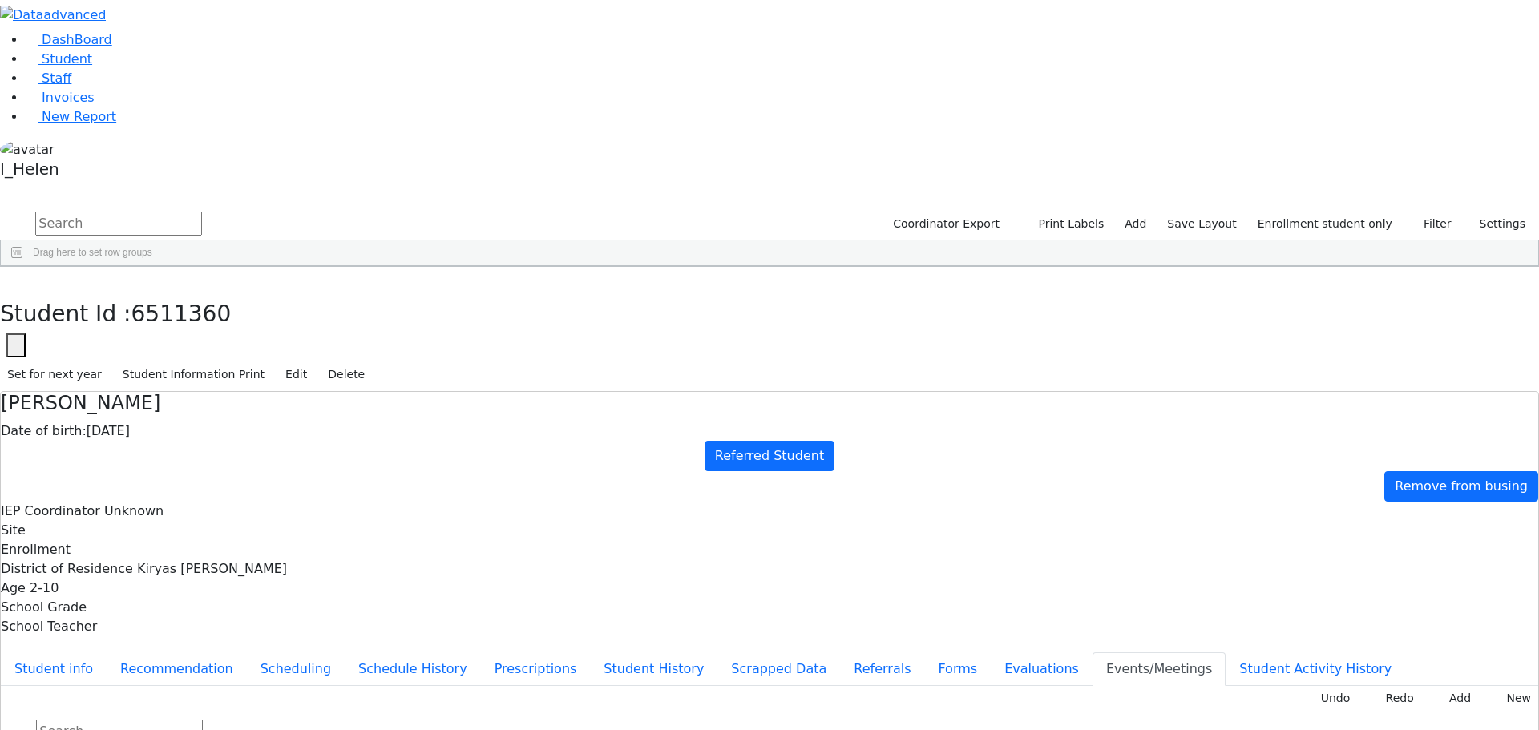
click at [190, 505] on div "[PERSON_NAME]" at bounding box center [143, 516] width 94 height 22
click at [16, 279] on icon "button" at bounding box center [11, 284] width 9 height 10
click at [190, 482] on div "[PERSON_NAME]" at bounding box center [143, 493] width 94 height 22
click at [990, 652] on button "Evaluations" at bounding box center [1041, 669] width 102 height 34
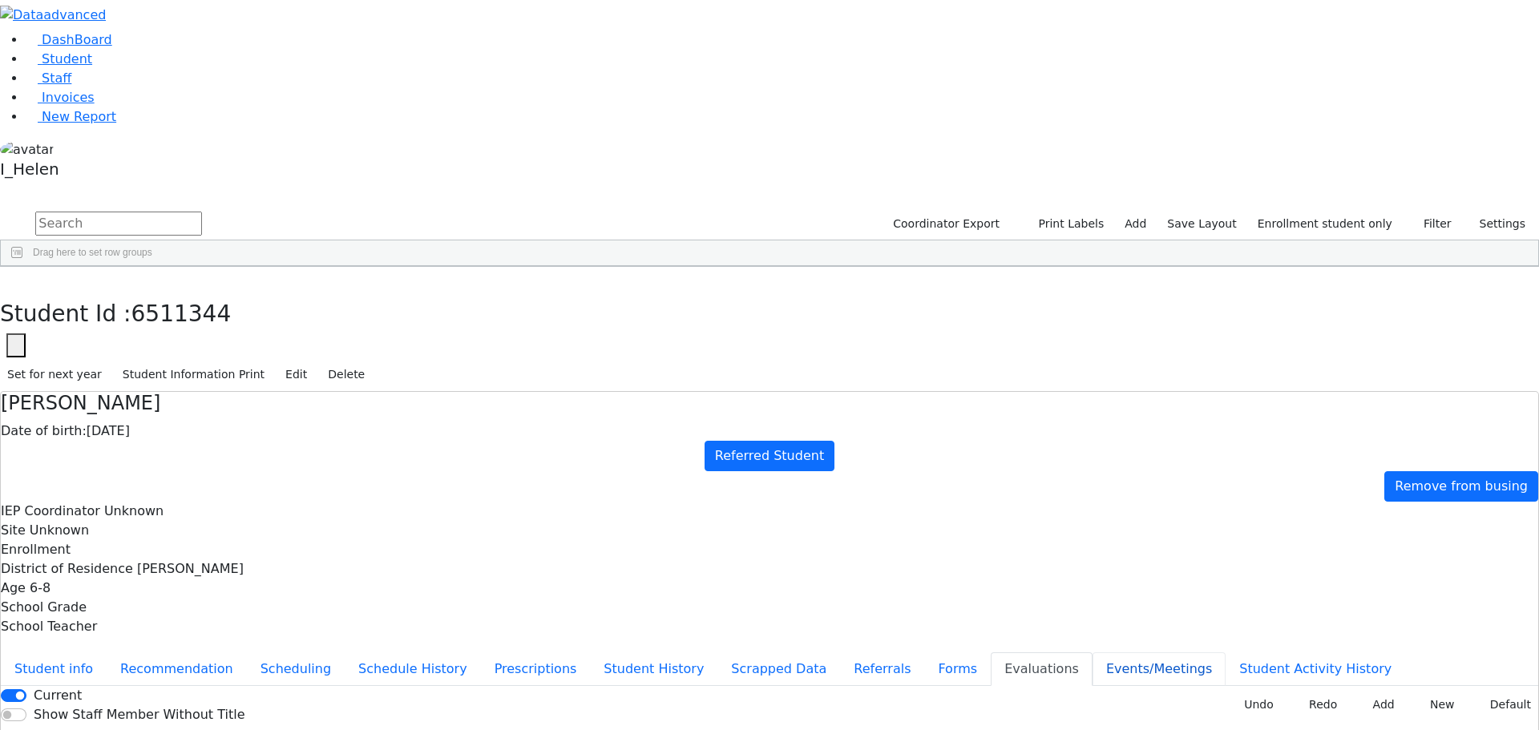
click at [1092, 652] on button "Events/Meetings" at bounding box center [1158, 669] width 133 height 34
click at [23, 267] on button "button" at bounding box center [11, 284] width 23 height 34
click at [190, 460] on div "[PERSON_NAME]" at bounding box center [143, 471] width 94 height 22
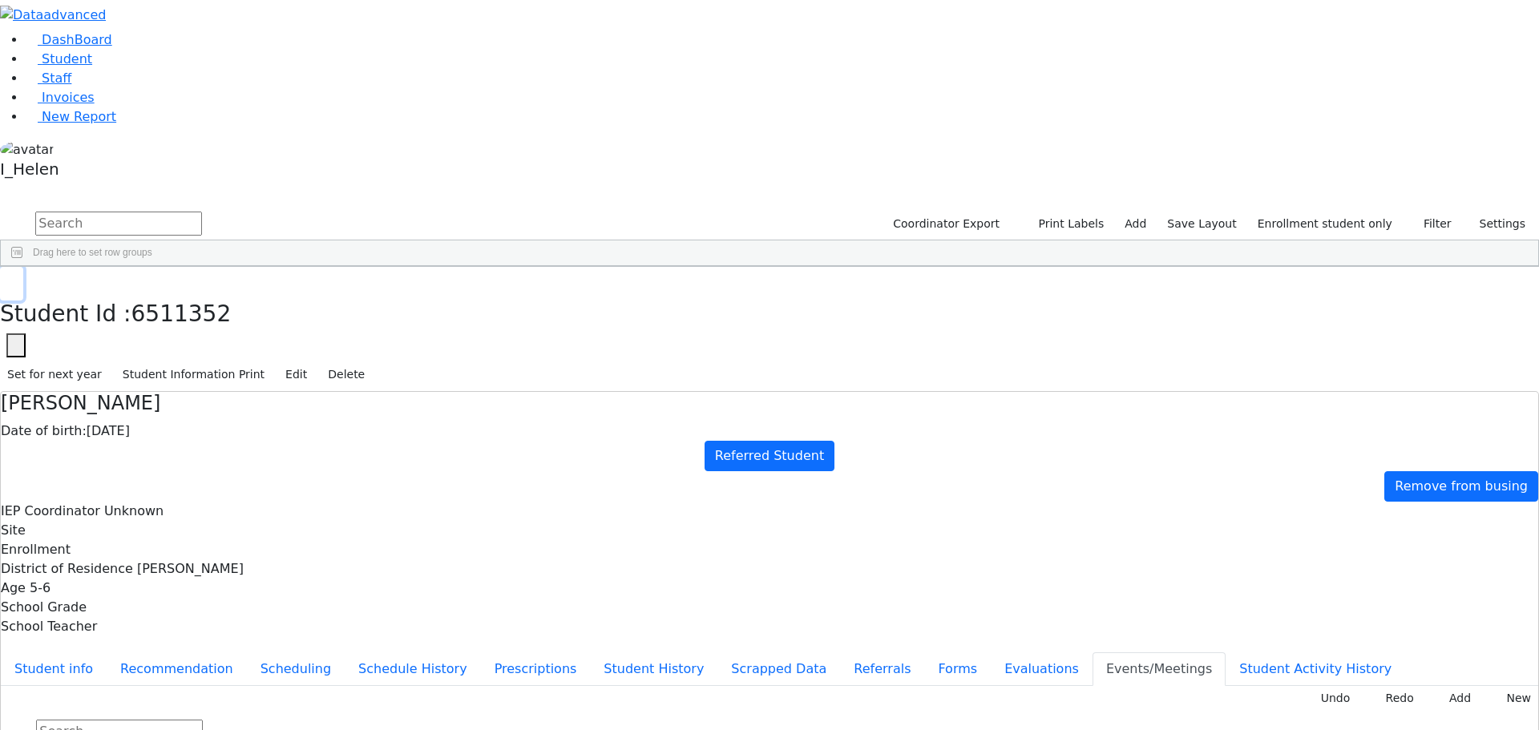
click at [16, 279] on icon "button" at bounding box center [11, 284] width 9 height 10
click at [190, 393] on div "[PERSON_NAME]" at bounding box center [143, 404] width 94 height 22
click at [16, 279] on icon "button" at bounding box center [11, 284] width 9 height 10
click at [190, 415] on div "Gestetner" at bounding box center [143, 426] width 94 height 22
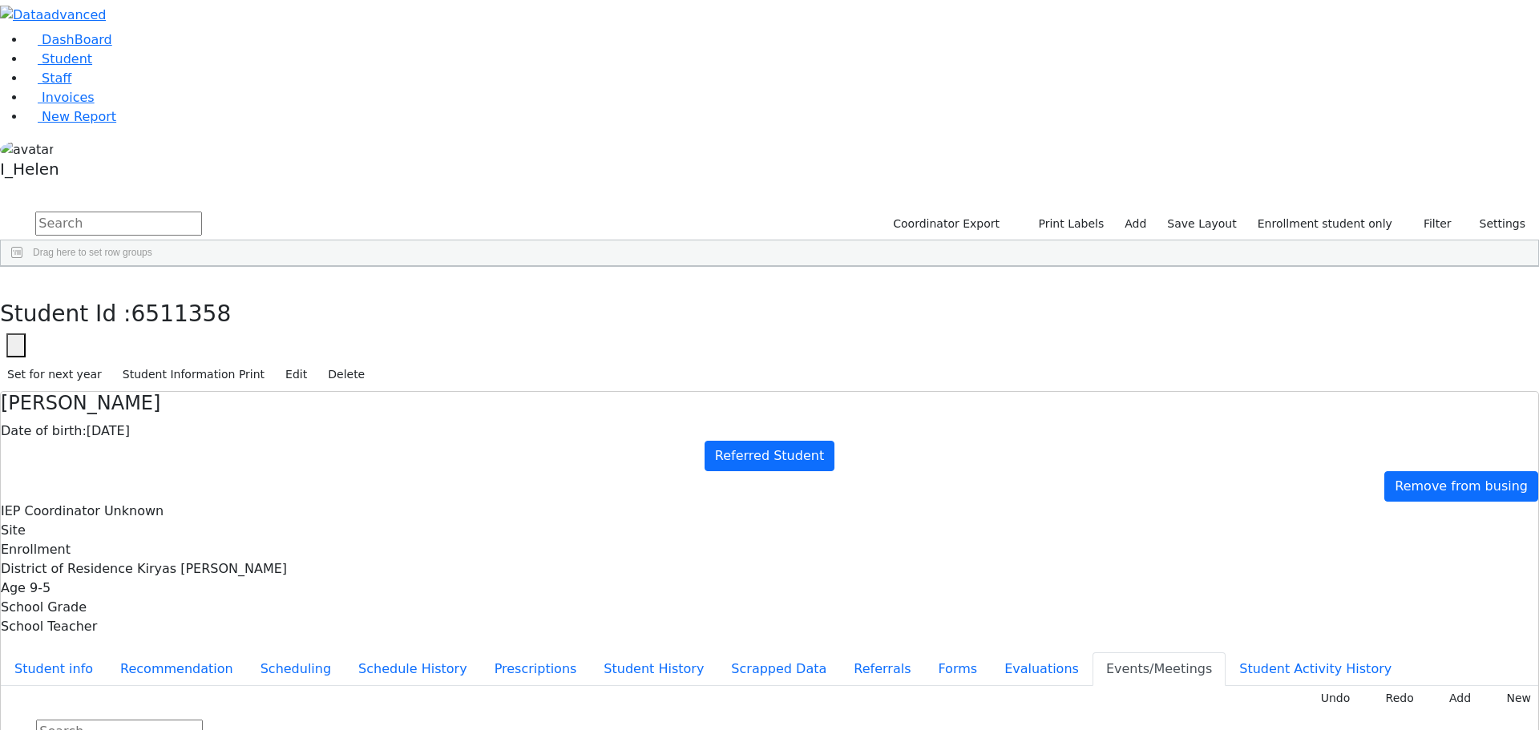
click at [190, 415] on div "Gestetner" at bounding box center [143, 426] width 94 height 22
click at [990, 652] on button "Evaluations" at bounding box center [1041, 669] width 102 height 34
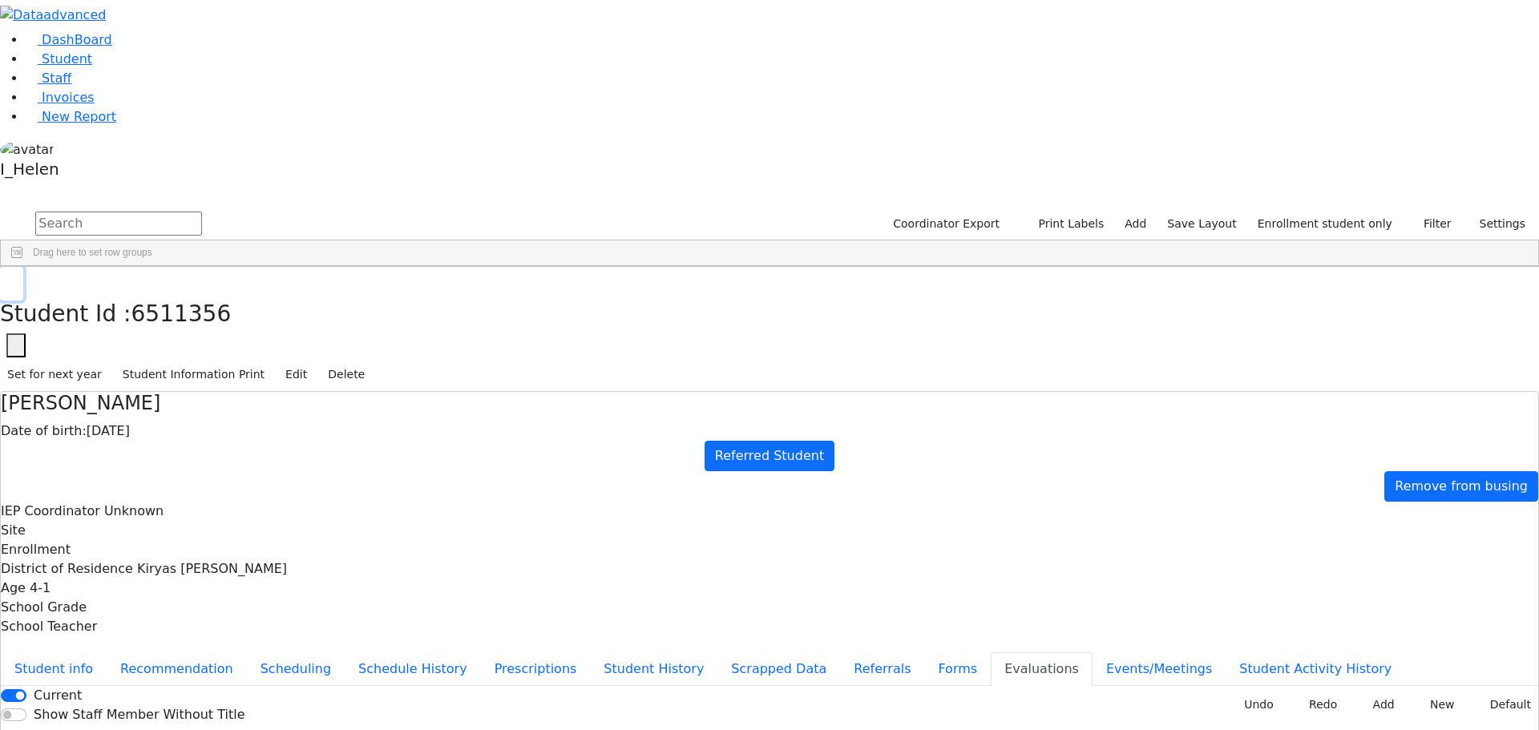
click at [23, 267] on button "button" at bounding box center [11, 284] width 23 height 34
click at [190, 348] on div "[PERSON_NAME]" at bounding box center [143, 359] width 94 height 22
click at [840, 652] on button "Referrals" at bounding box center [882, 669] width 84 height 34
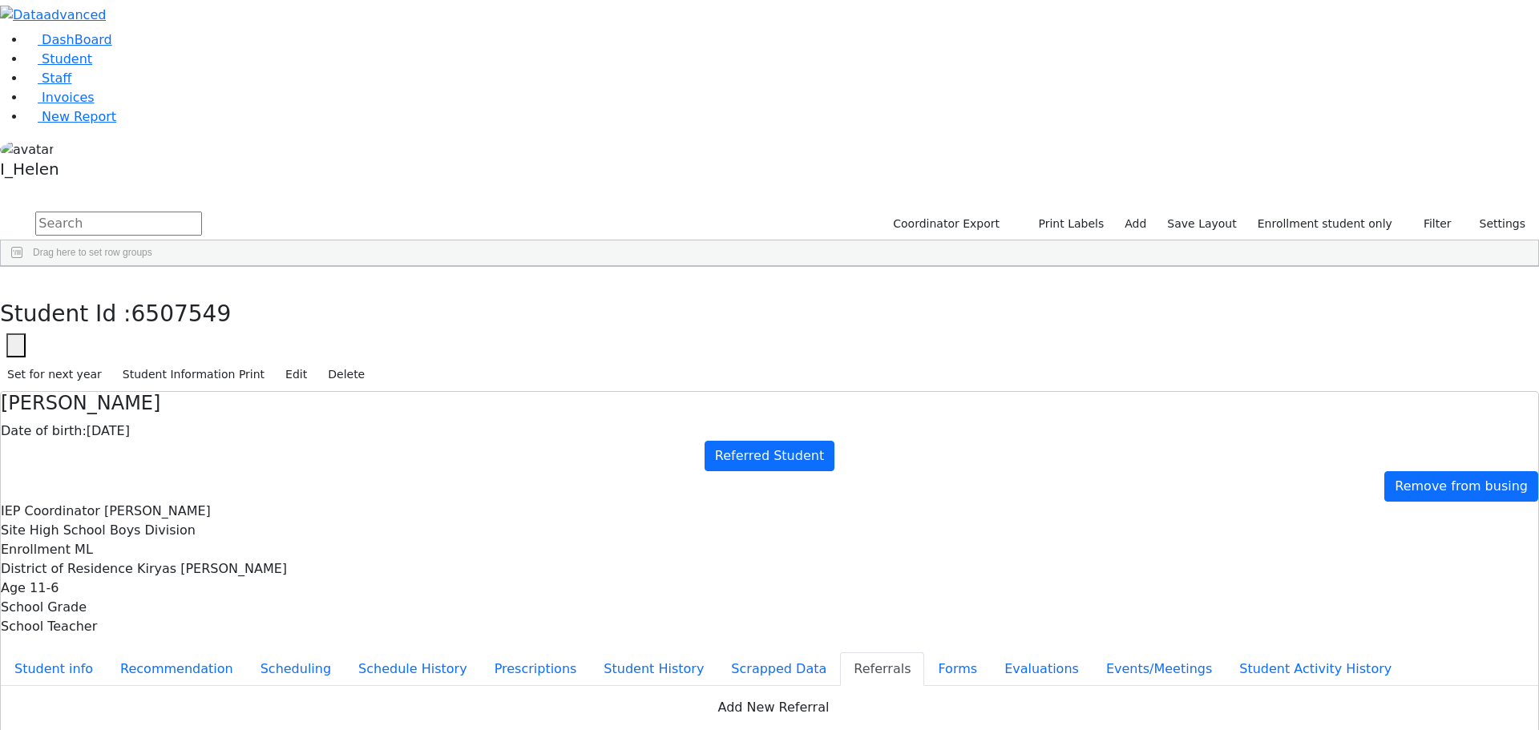
type textarea "Shaye has a diagnosis of [MEDICAL_DATA] and is learning disabled. Shaye has fin…"
click at [990, 652] on button "Evaluations" at bounding box center [1041, 669] width 102 height 34
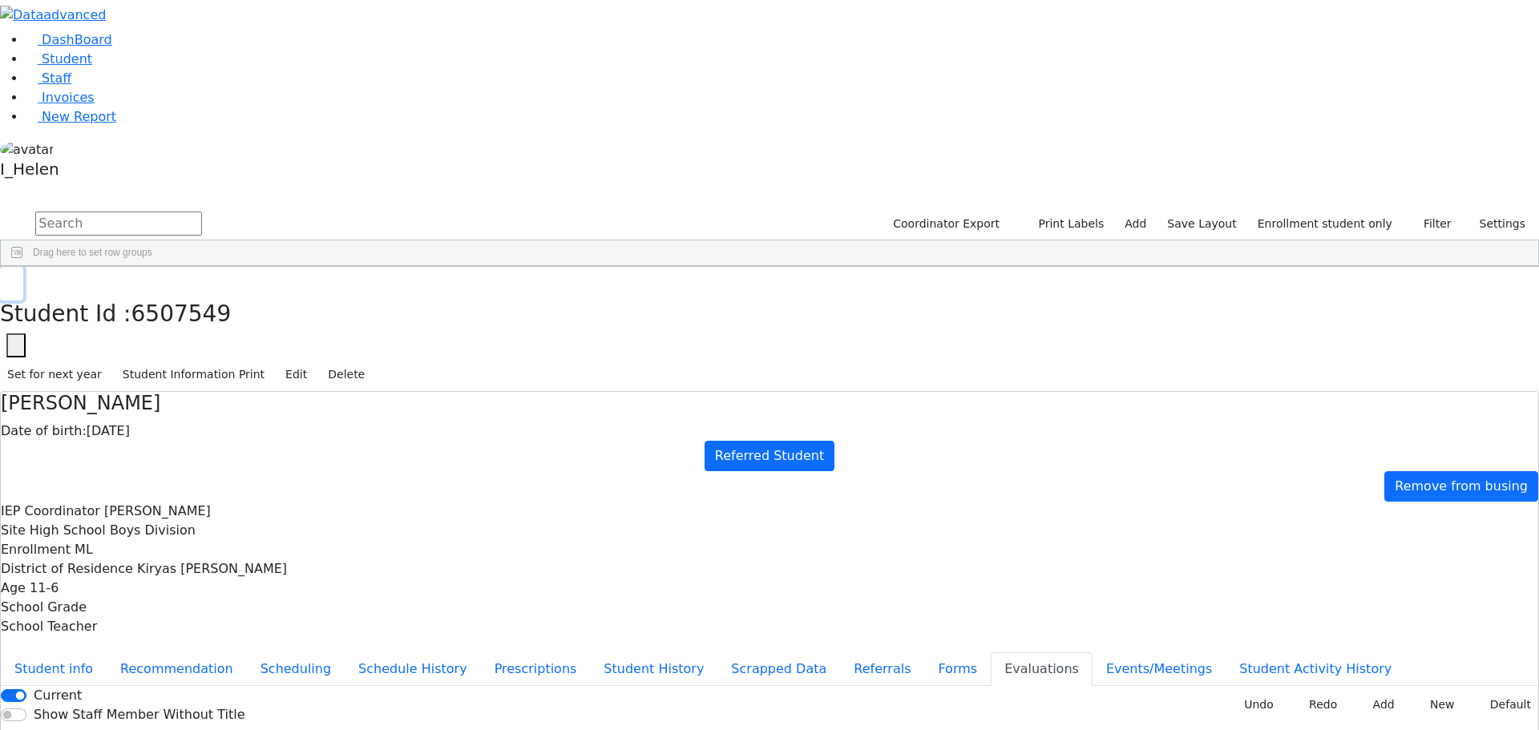
click at [23, 267] on button "button" at bounding box center [11, 284] width 23 height 34
click at [190, 450] on div "[PERSON_NAME]" at bounding box center [143, 461] width 94 height 22
click at [1092, 652] on button "Events/Meetings" at bounding box center [1158, 669] width 133 height 34
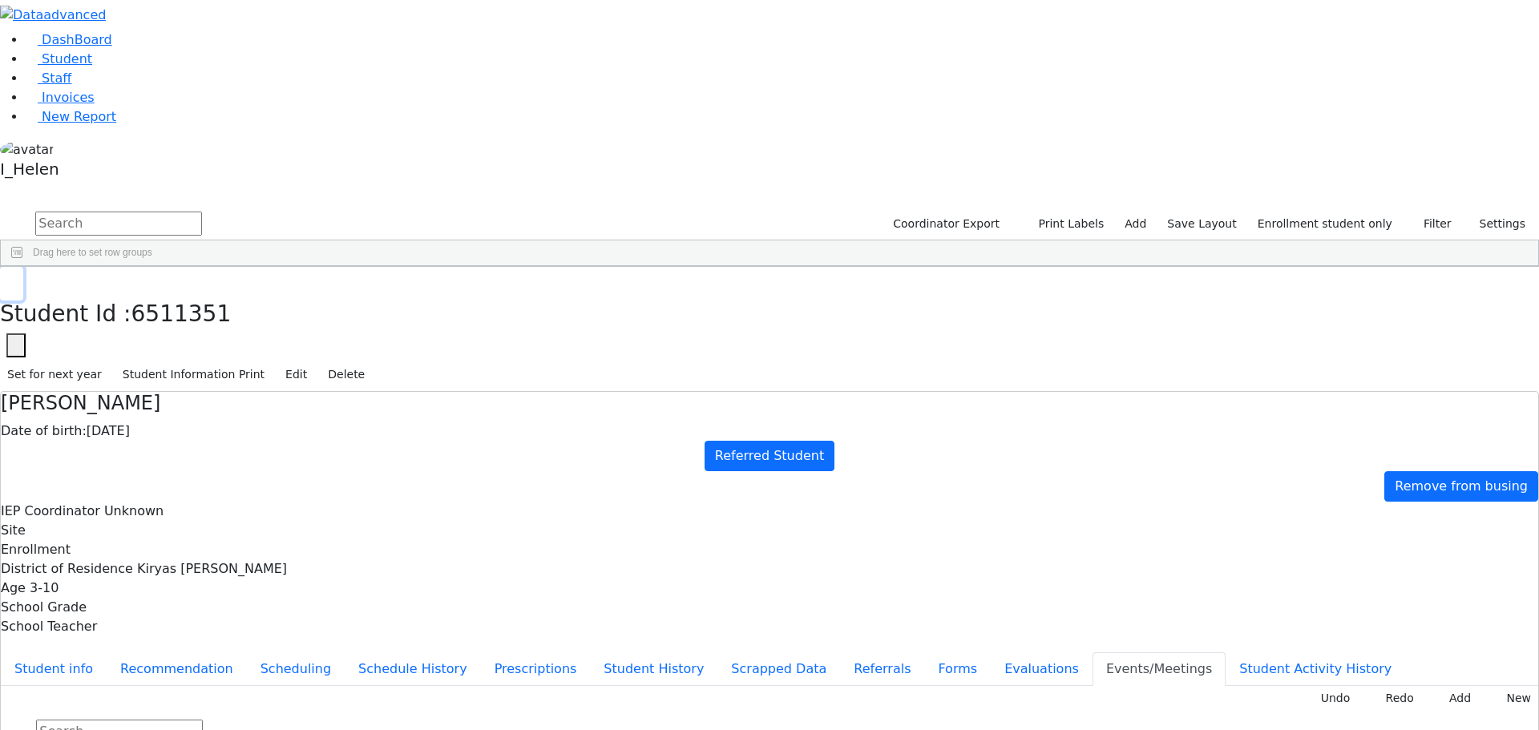
click at [16, 279] on icon "button" at bounding box center [11, 284] width 9 height 10
click at [190, 427] on div "[PERSON_NAME]" at bounding box center [143, 438] width 94 height 22
click at [23, 267] on button "button" at bounding box center [11, 284] width 23 height 34
click at [190, 450] on div "[PERSON_NAME]" at bounding box center [143, 461] width 94 height 22
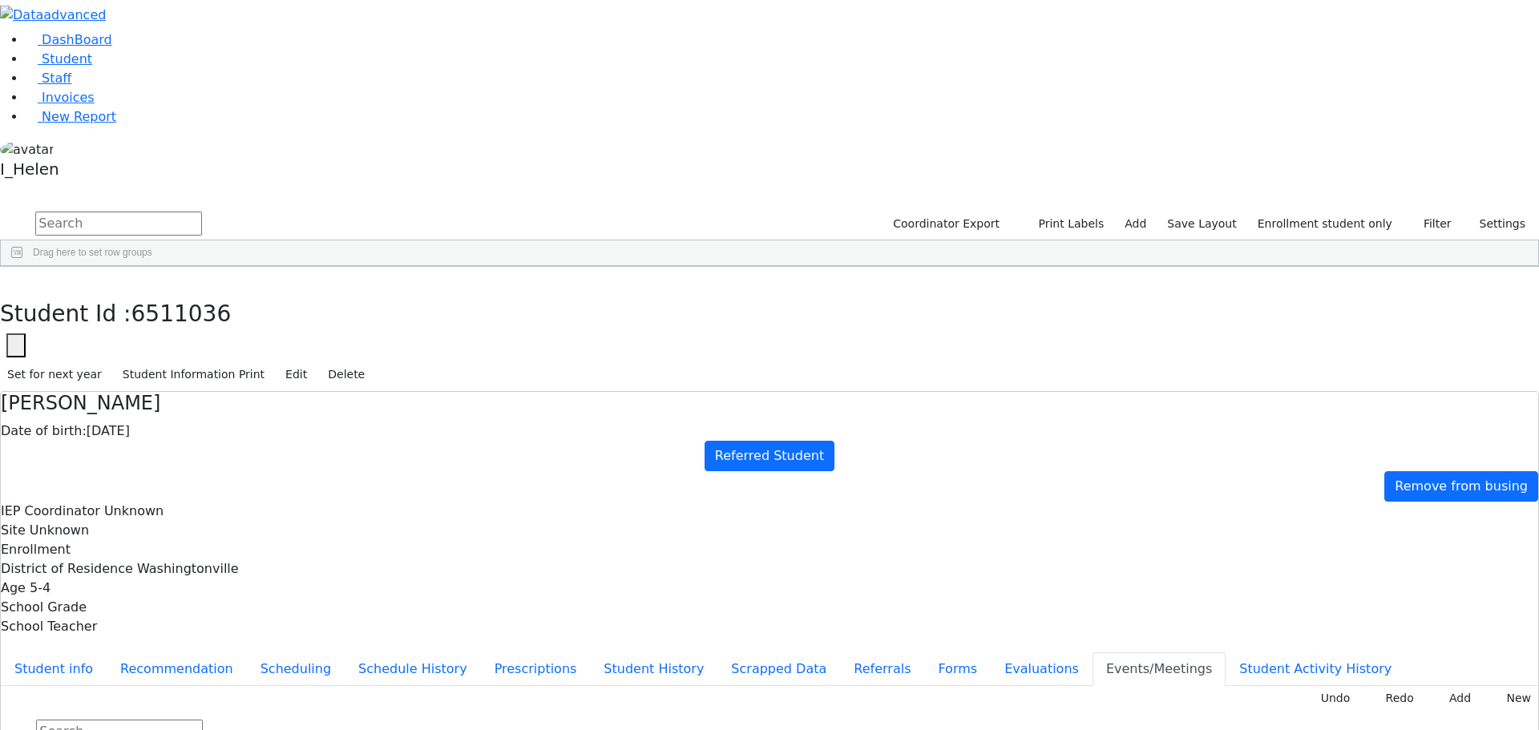
click at [190, 450] on div "[PERSON_NAME]" at bounding box center [143, 461] width 94 height 22
click at [990, 652] on button "Evaluations" at bounding box center [1041, 669] width 102 height 34
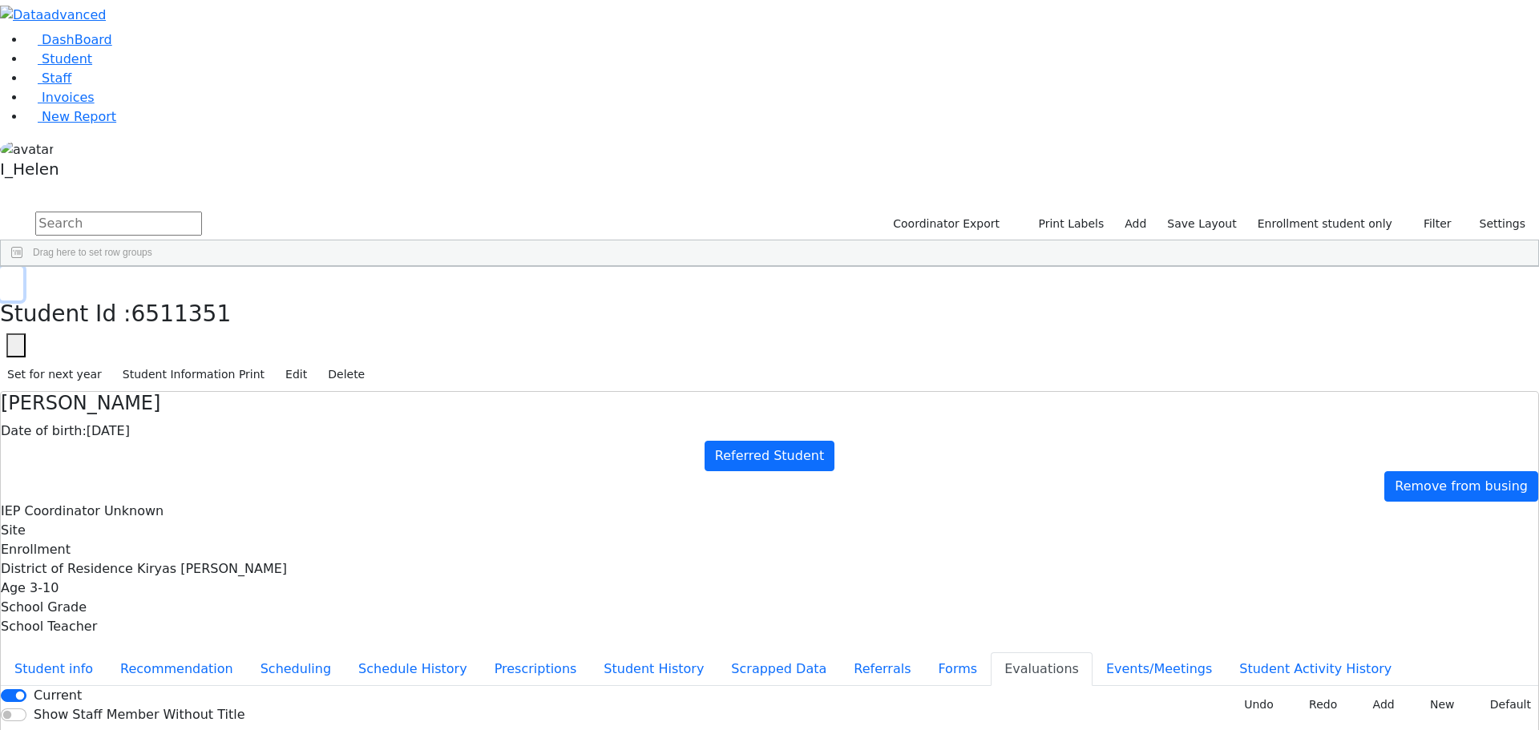
click at [23, 267] on button "button" at bounding box center [11, 284] width 23 height 34
click at [284, 315] on div "Malka" at bounding box center [237, 326] width 94 height 22
click at [107, 652] on button "Student info" at bounding box center [54, 669] width 106 height 34
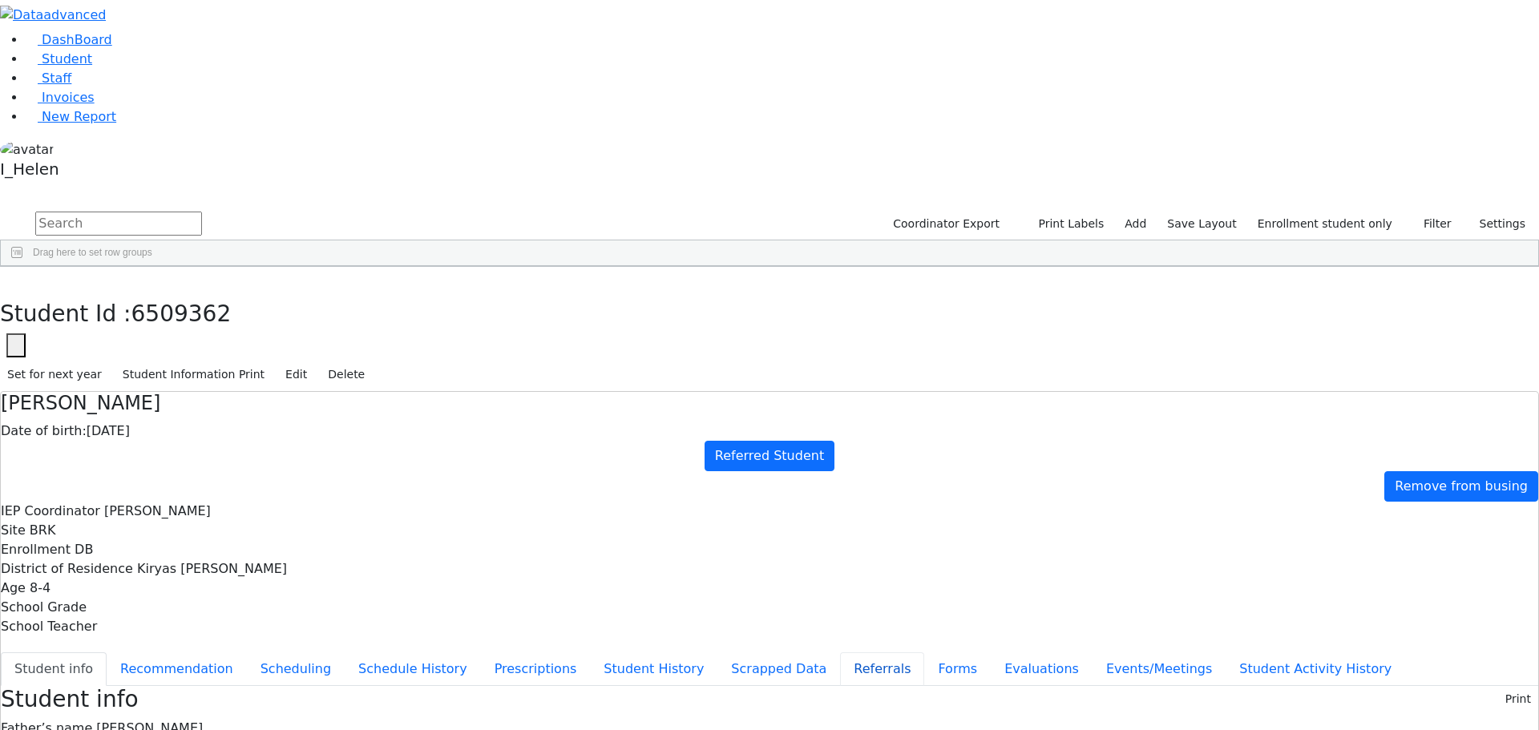
click at [840, 652] on button "Referrals" at bounding box center [882, 669] width 84 height 34
click at [23, 267] on button "button" at bounding box center [11, 284] width 23 height 34
click at [190, 337] on div "[PERSON_NAME]" at bounding box center [143, 348] width 94 height 22
click at [107, 652] on button "Student info" at bounding box center [54, 669] width 106 height 34
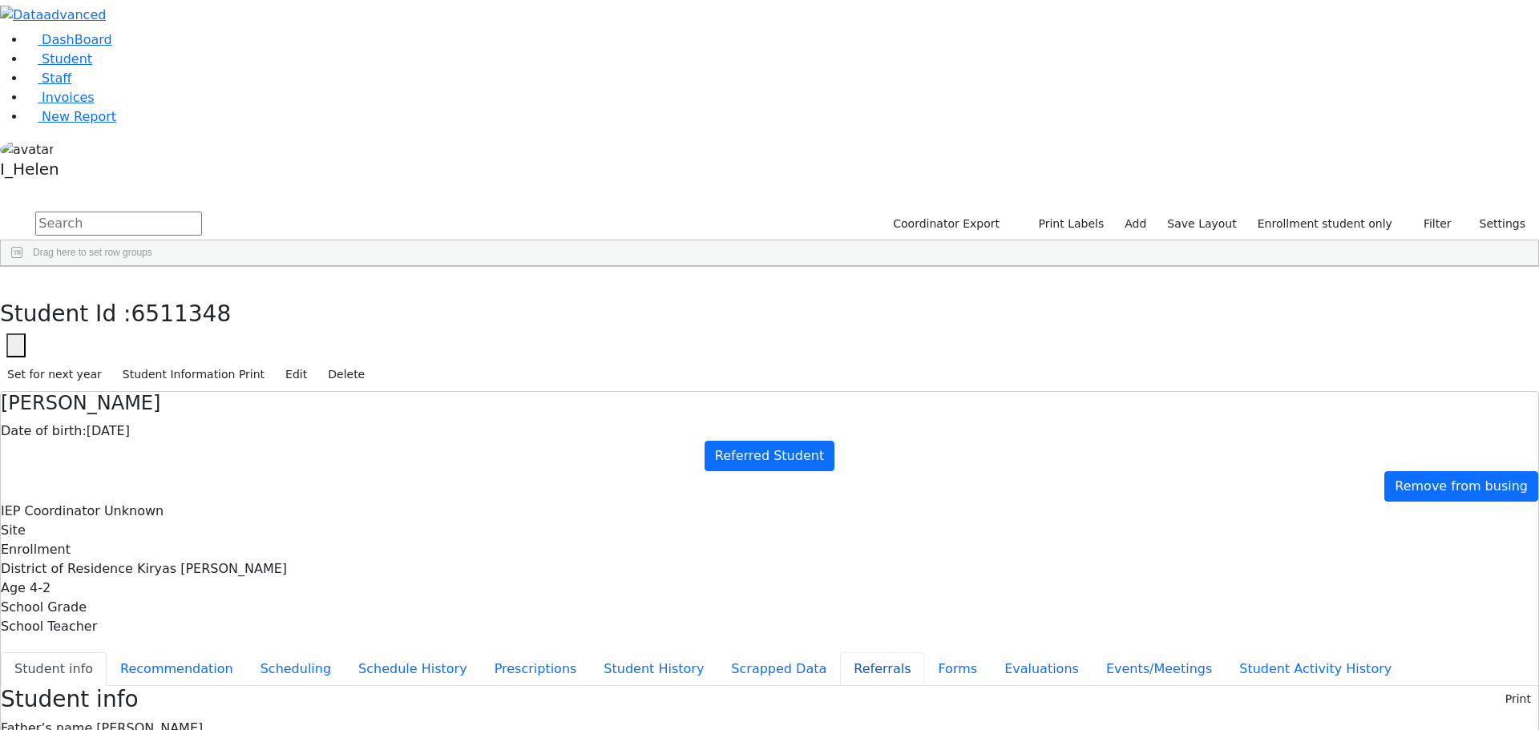
click at [840, 652] on button "Referrals" at bounding box center [882, 669] width 84 height 34
click at [16, 279] on icon "button" at bounding box center [11, 284] width 9 height 10
click at [190, 292] on div "Aharonowitz" at bounding box center [143, 303] width 94 height 22
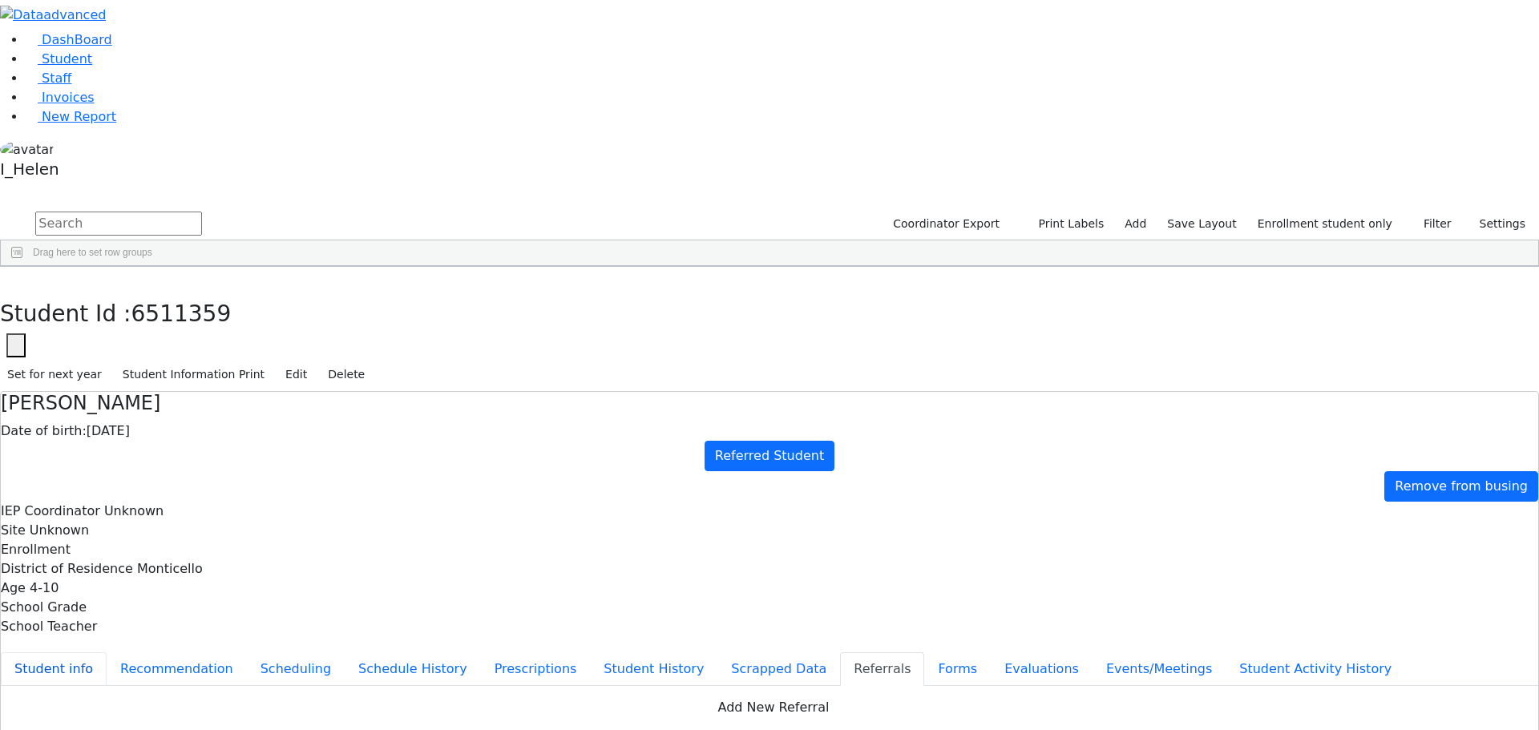
click at [107, 652] on button "Student info" at bounding box center [54, 669] width 106 height 34
click at [990, 652] on button "Evaluations" at bounding box center [1041, 669] width 102 height 34
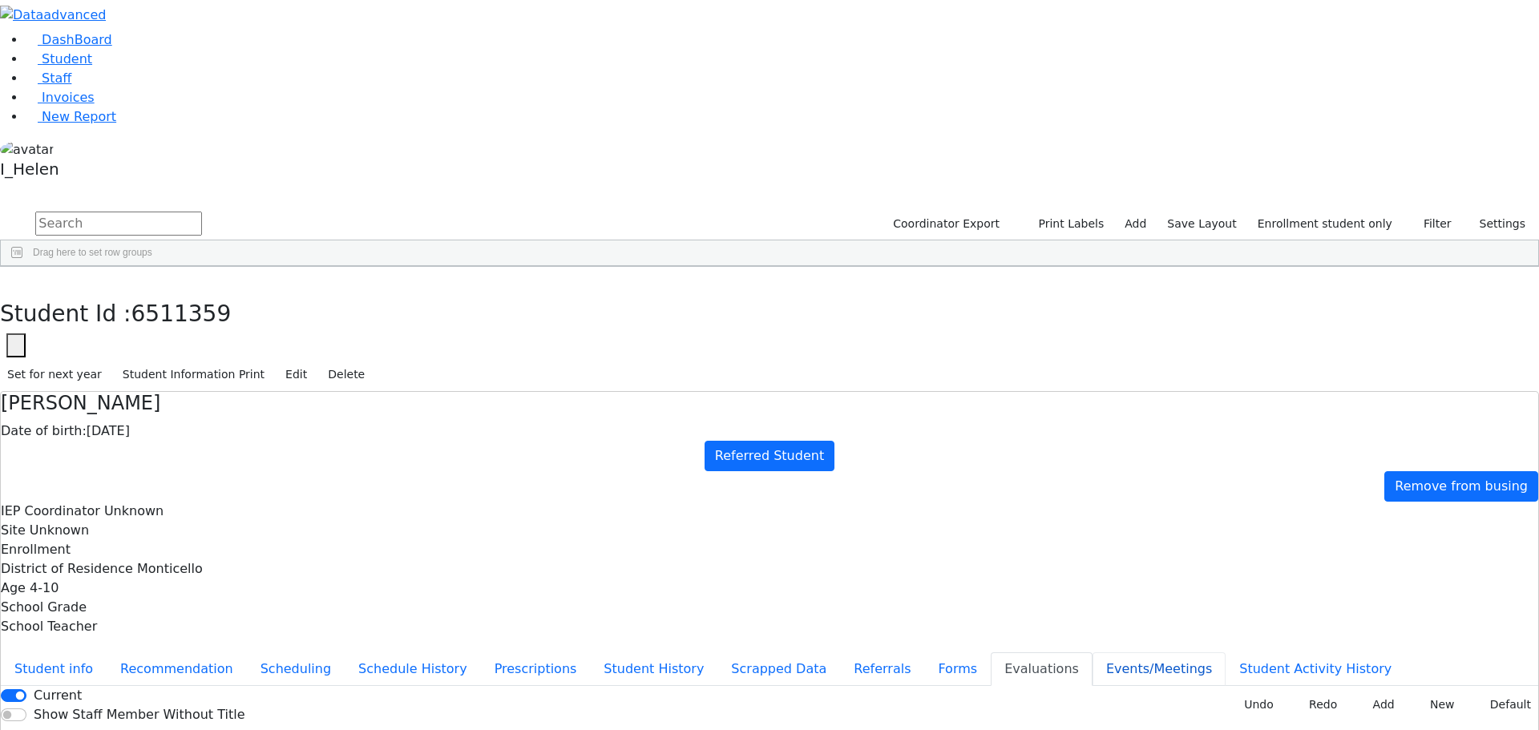
click at [1092, 652] on button "Events/Meetings" at bounding box center [1158, 669] width 133 height 34
click at [990, 652] on button "Evaluations" at bounding box center [1041, 669] width 102 height 34
click at [1092, 652] on button "Events/Meetings" at bounding box center [1158, 669] width 133 height 34
click at [23, 267] on button "button" at bounding box center [11, 284] width 23 height 34
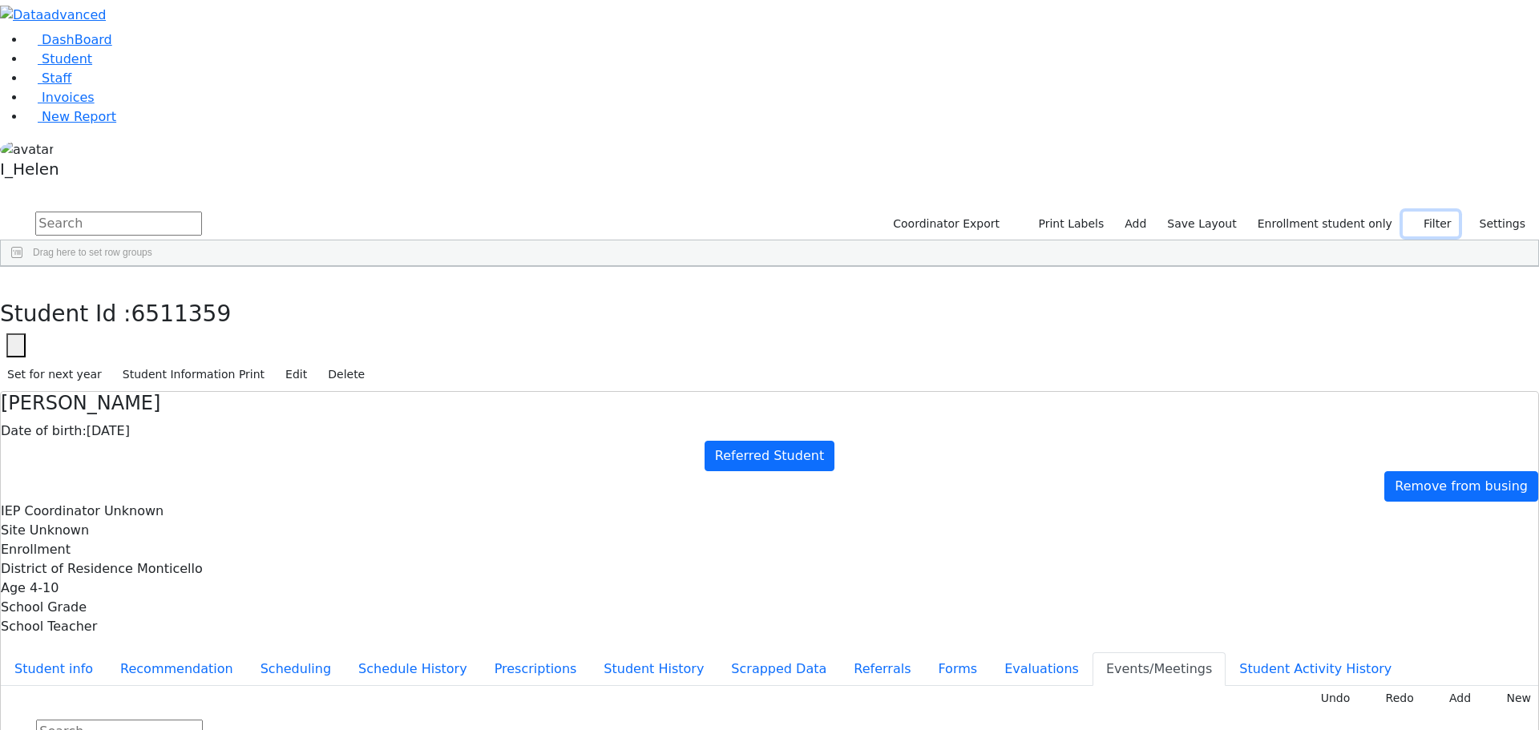
click at [1441, 212] on button "Filter" at bounding box center [1430, 224] width 56 height 25
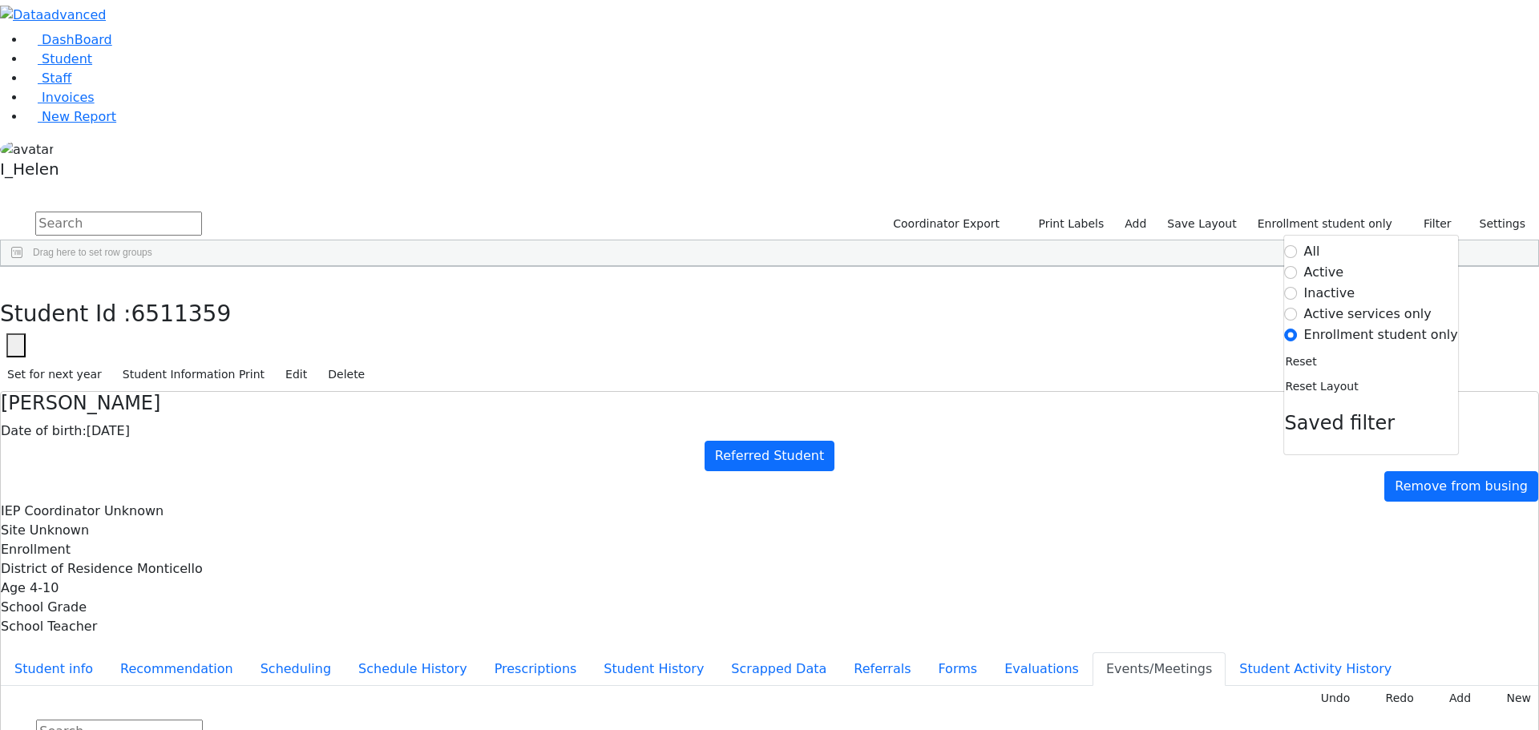
click at [1344, 263] on label "Active" at bounding box center [1324, 272] width 40 height 19
click at [1297, 266] on input "Active" at bounding box center [1291, 272] width 13 height 13
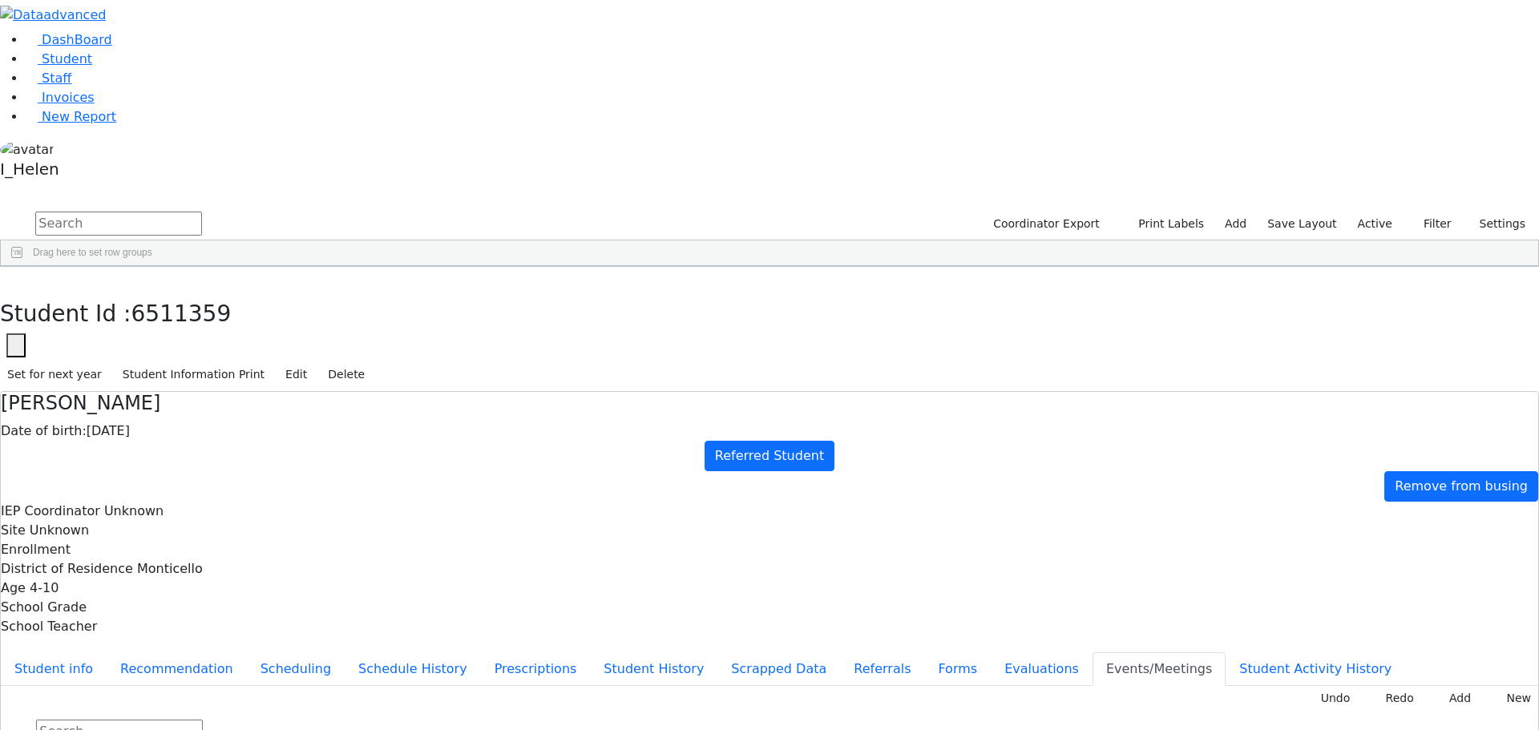
click at [202, 212] on input "text" at bounding box center [118, 224] width 167 height 24
type input "[PERSON_NAME]"
click at [190, 292] on div "[PERSON_NAME]" at bounding box center [143, 303] width 94 height 22
click at [107, 652] on button "Student info" at bounding box center [54, 669] width 106 height 34
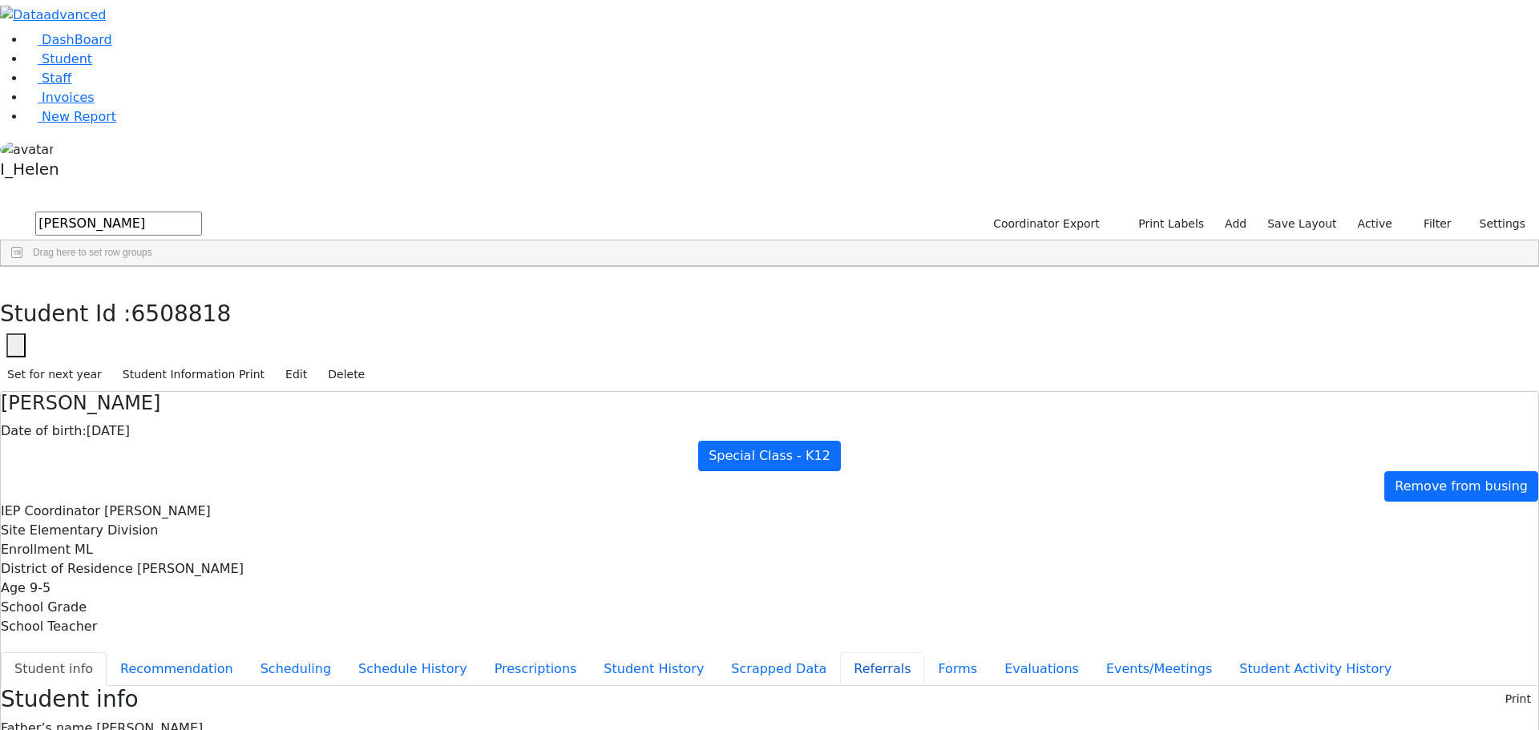
click at [840, 652] on button "Referrals" at bounding box center [882, 669] width 84 height 34
click at [990, 652] on button "Evaluations" at bounding box center [1041, 669] width 102 height 34
click at [107, 652] on button "Student info" at bounding box center [54, 669] width 106 height 34
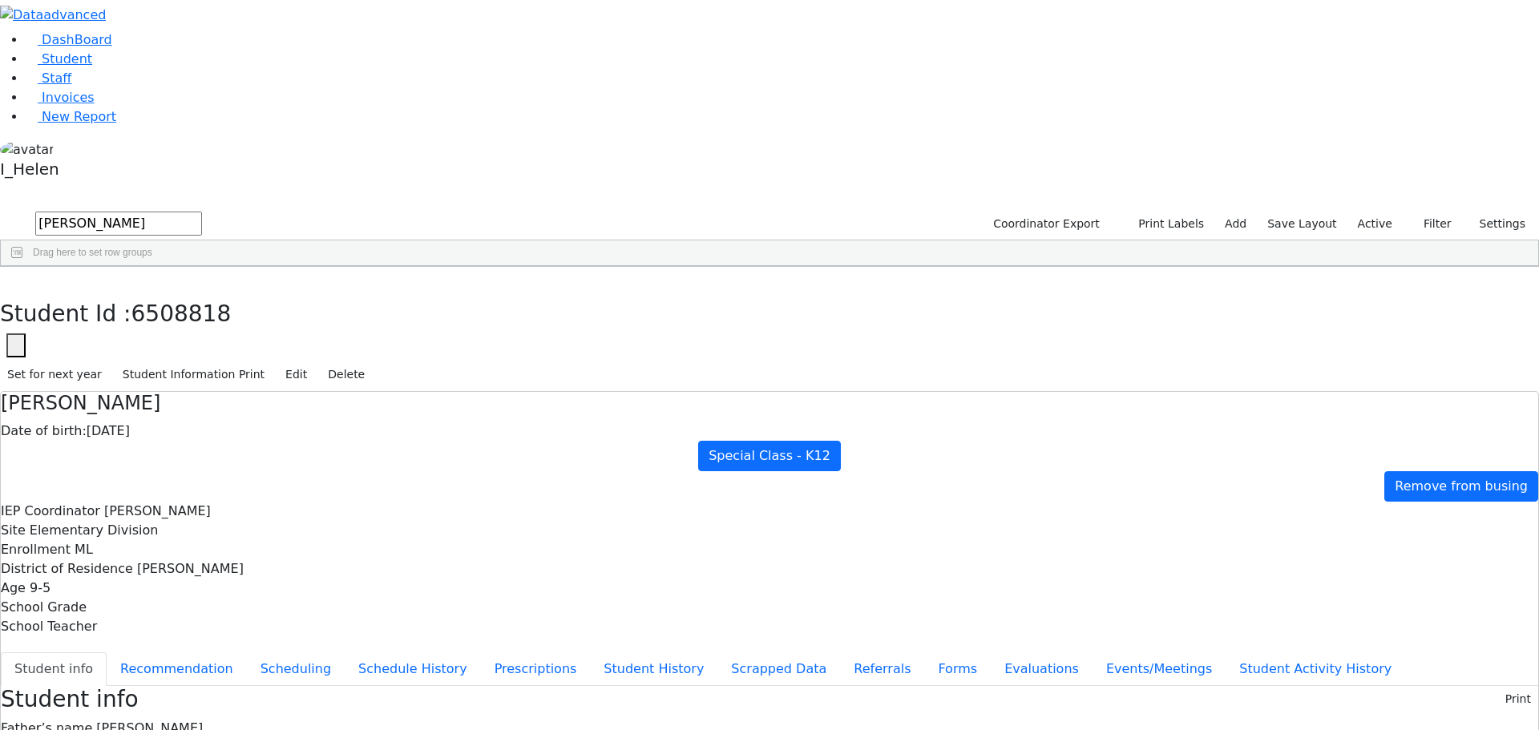
scroll to position [0, 0]
click at [840, 652] on button "Referrals" at bounding box center [882, 669] width 84 height 34
click at [924, 652] on button "Forms" at bounding box center [957, 669] width 67 height 34
type input "[PERSON_NAME]"
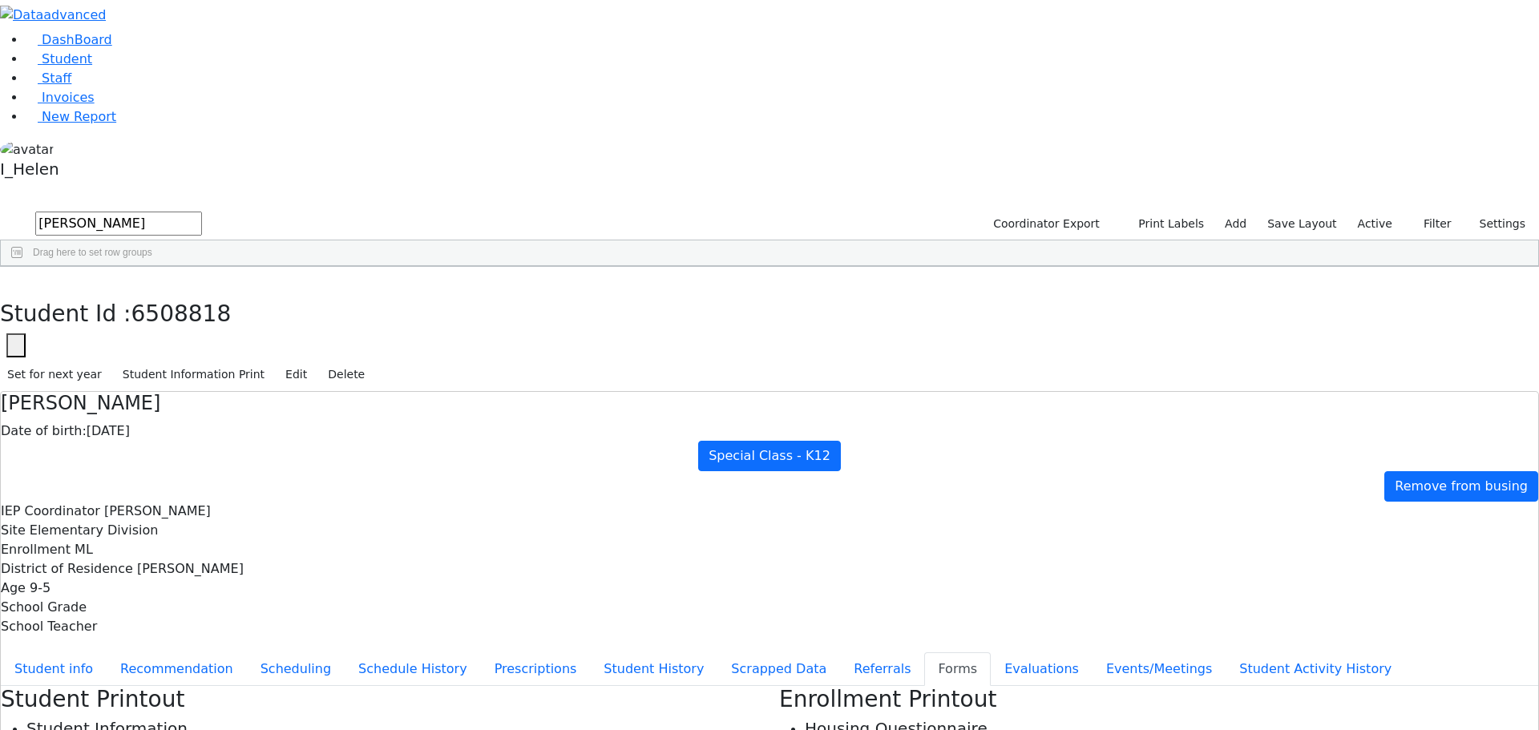
click at [924, 652] on button "Forms" at bounding box center [957, 669] width 67 height 34
type input "[PERSON_NAME]"
click at [840, 652] on button "Referrals" at bounding box center [882, 669] width 84 height 34
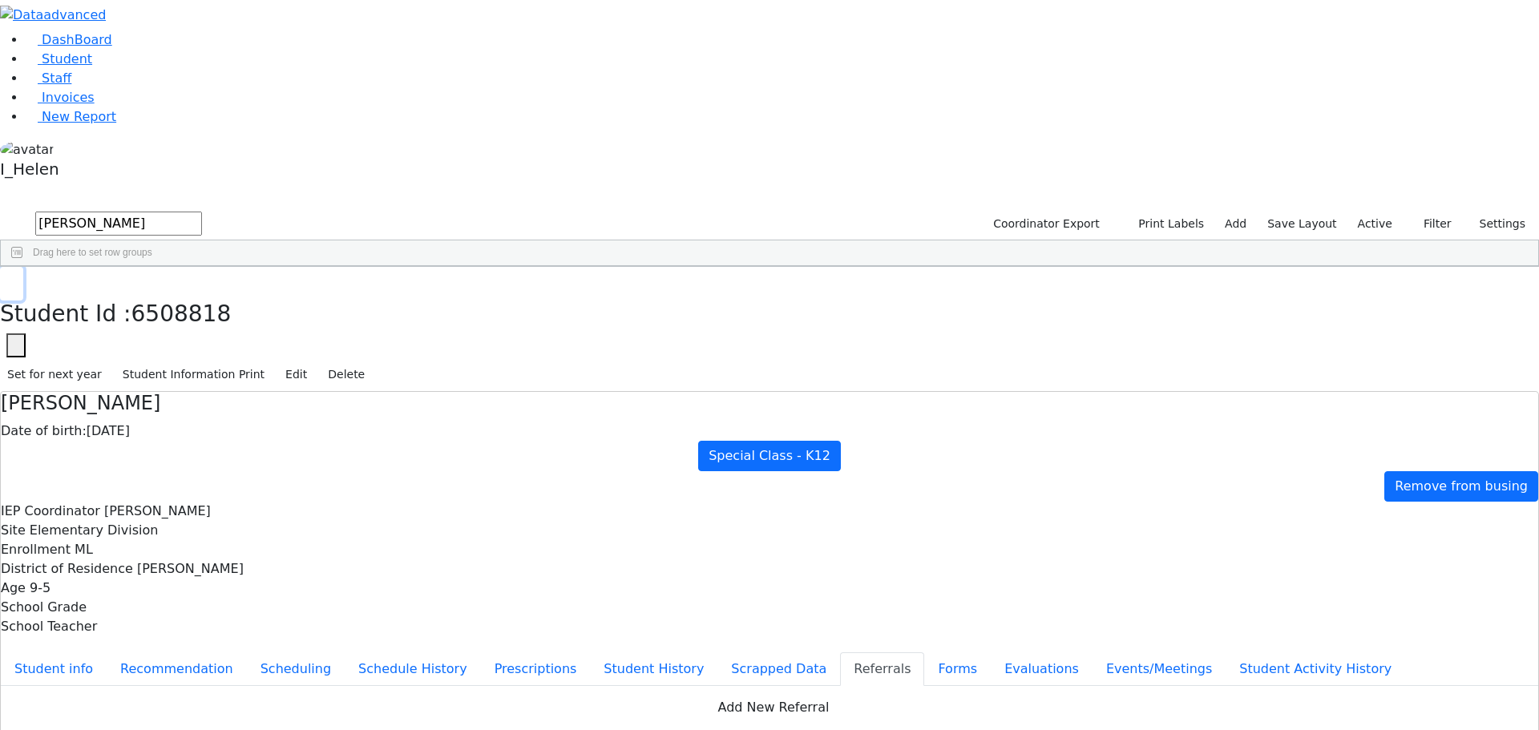
click at [16, 279] on icon "button" at bounding box center [11, 284] width 9 height 10
drag, startPoint x: 301, startPoint y: 67, endPoint x: 188, endPoint y: 91, distance: 114.7
drag, startPoint x: 316, startPoint y: 76, endPoint x: 214, endPoint y: 93, distance: 103.2
click at [214, 209] on div "sjt Coordinator Export Print Labels Add Save Layout Active Filter All Active In…" at bounding box center [769, 238] width 1539 height 58
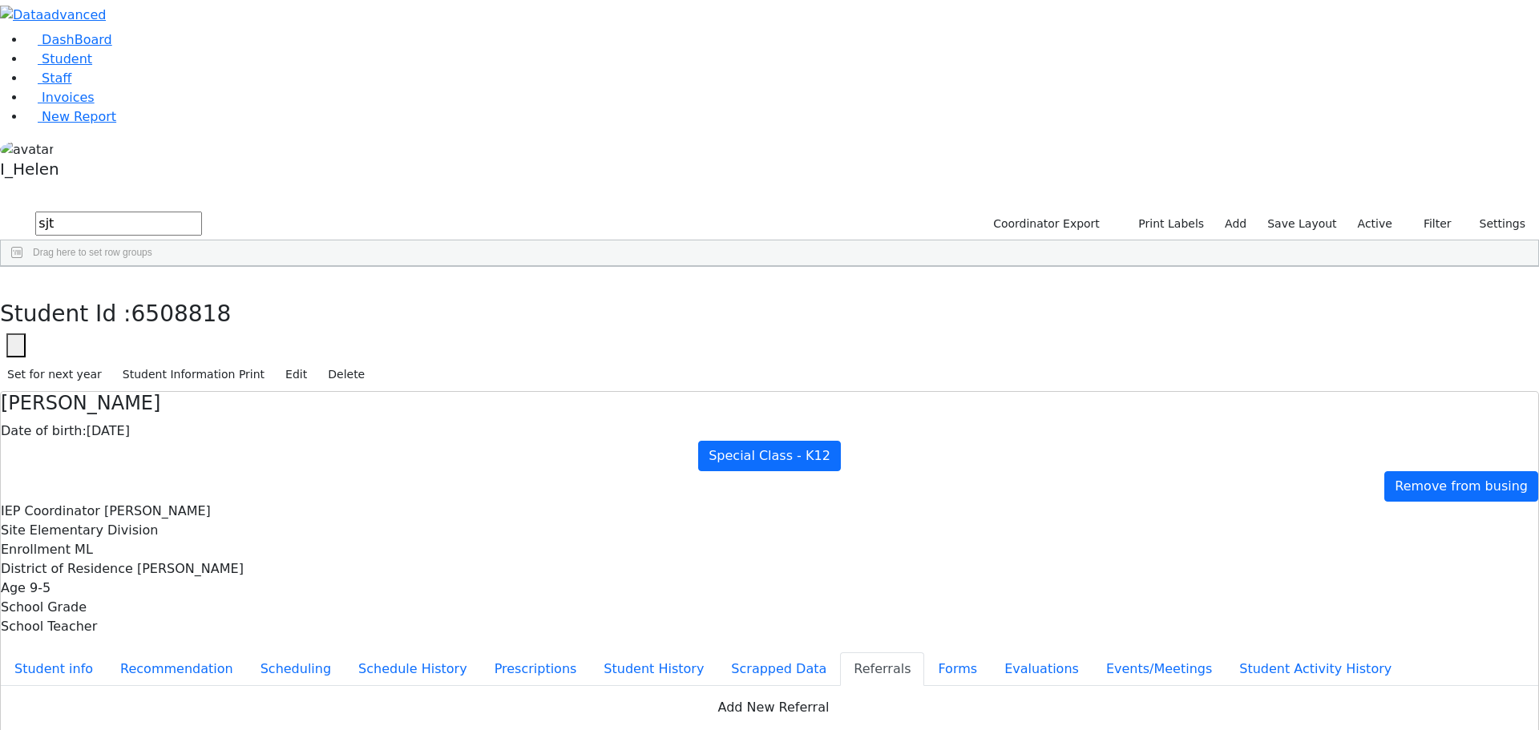
type input "sjt"
click at [1425, 212] on button "Filter" at bounding box center [1430, 224] width 56 height 25
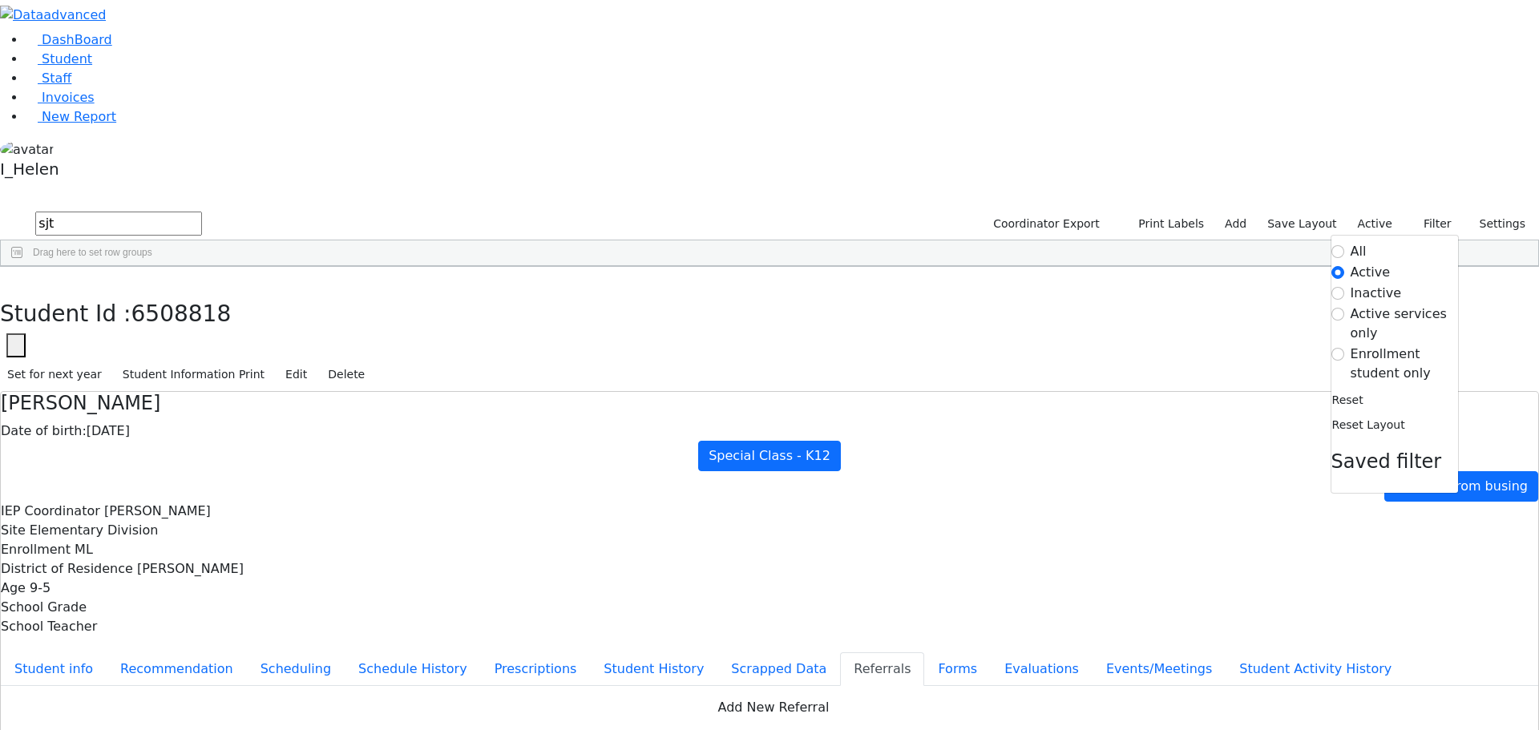
click at [1350, 345] on label "Enrollment student only" at bounding box center [1403, 364] width 107 height 38
click at [1343, 348] on input "Enrollment student only" at bounding box center [1337, 354] width 13 height 13
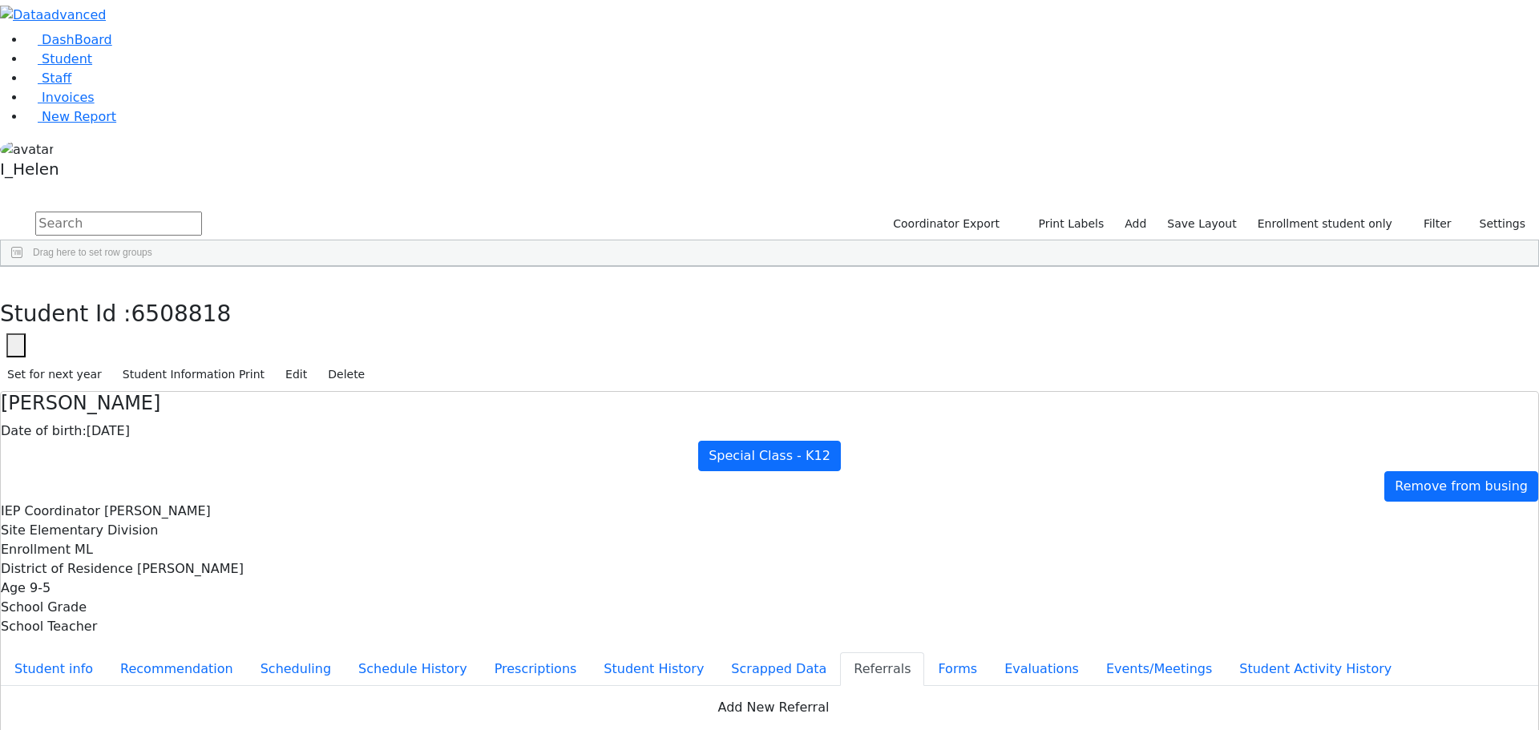
scroll to position [129, 0]
click at [107, 652] on button "Student info" at bounding box center [54, 669] width 106 height 34
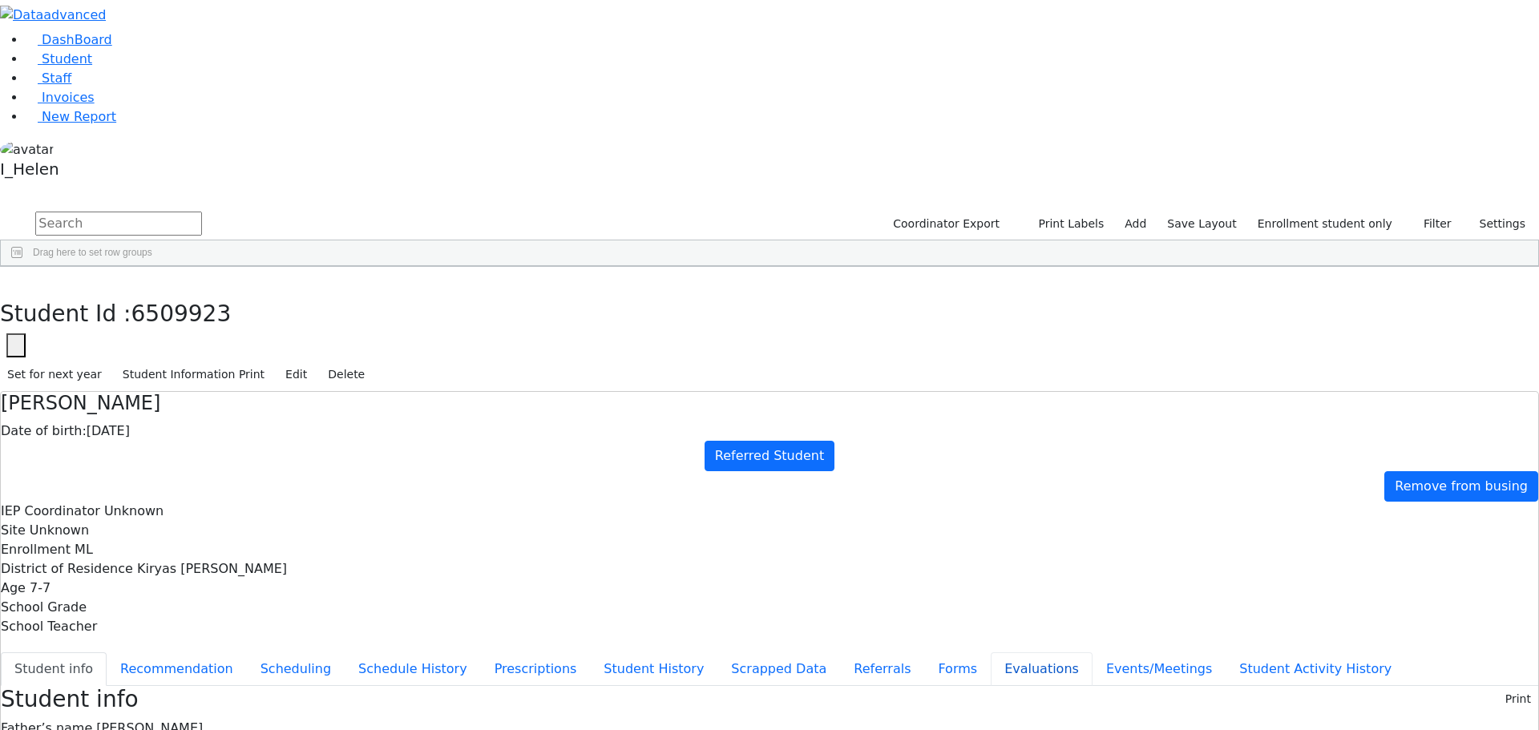
click at [990, 652] on button "Evaluations" at bounding box center [1041, 669] width 102 height 34
click at [16, 279] on icon "button" at bounding box center [11, 284] width 9 height 10
click at [1432, 212] on button "Filter" at bounding box center [1430, 224] width 56 height 25
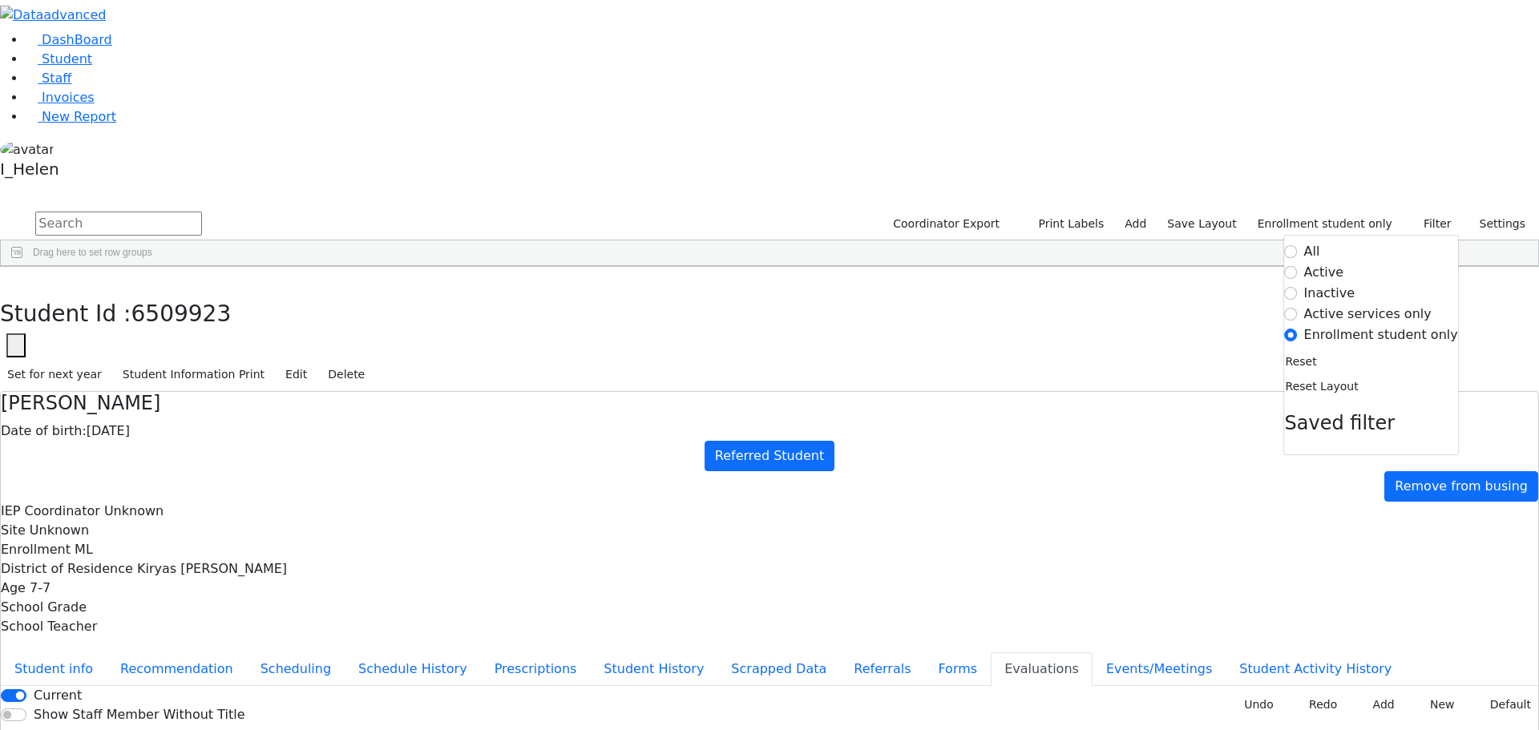
click at [1335, 263] on label "Active" at bounding box center [1324, 272] width 40 height 19
click at [1297, 266] on input "Active" at bounding box center [1291, 272] width 13 height 13
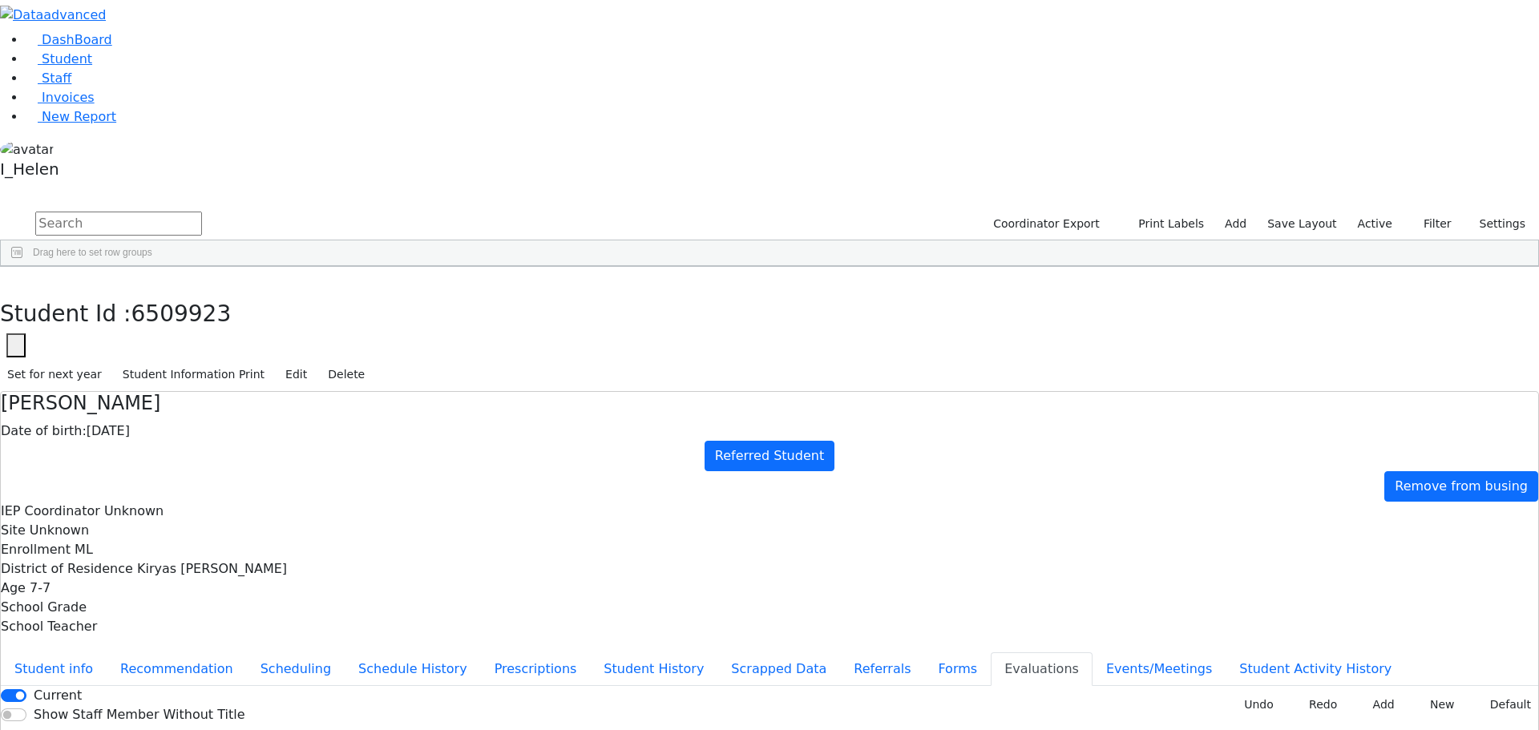
click at [202, 212] on input "text" at bounding box center [118, 224] width 167 height 24
type input "[PERSON_NAME]"
click at [0, 209] on button "submit" at bounding box center [15, 224] width 31 height 30
click at [190, 382] on div "[PERSON_NAME]" at bounding box center [143, 393] width 94 height 22
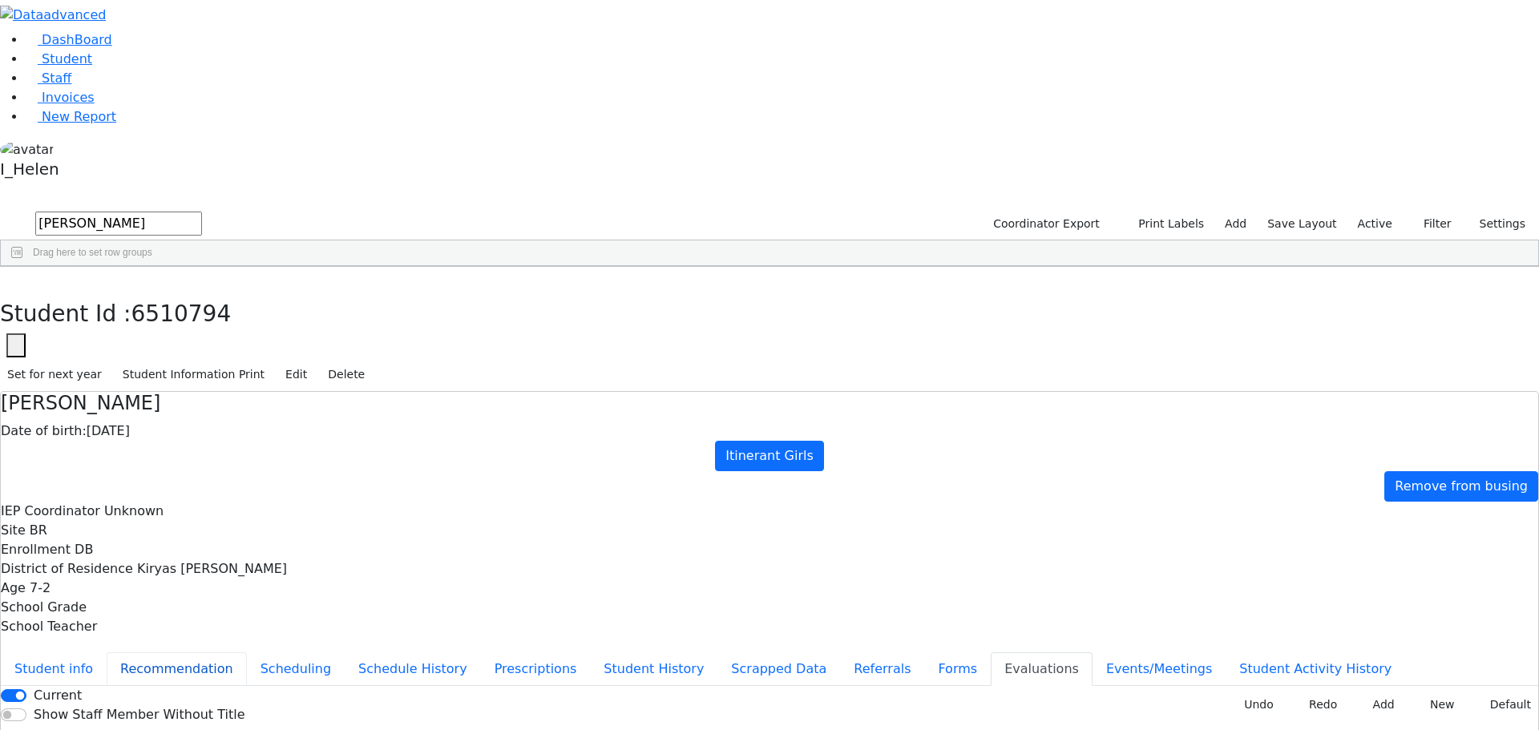
click at [247, 652] on button "Recommendation" at bounding box center [177, 669] width 140 height 34
checkbox input "true"
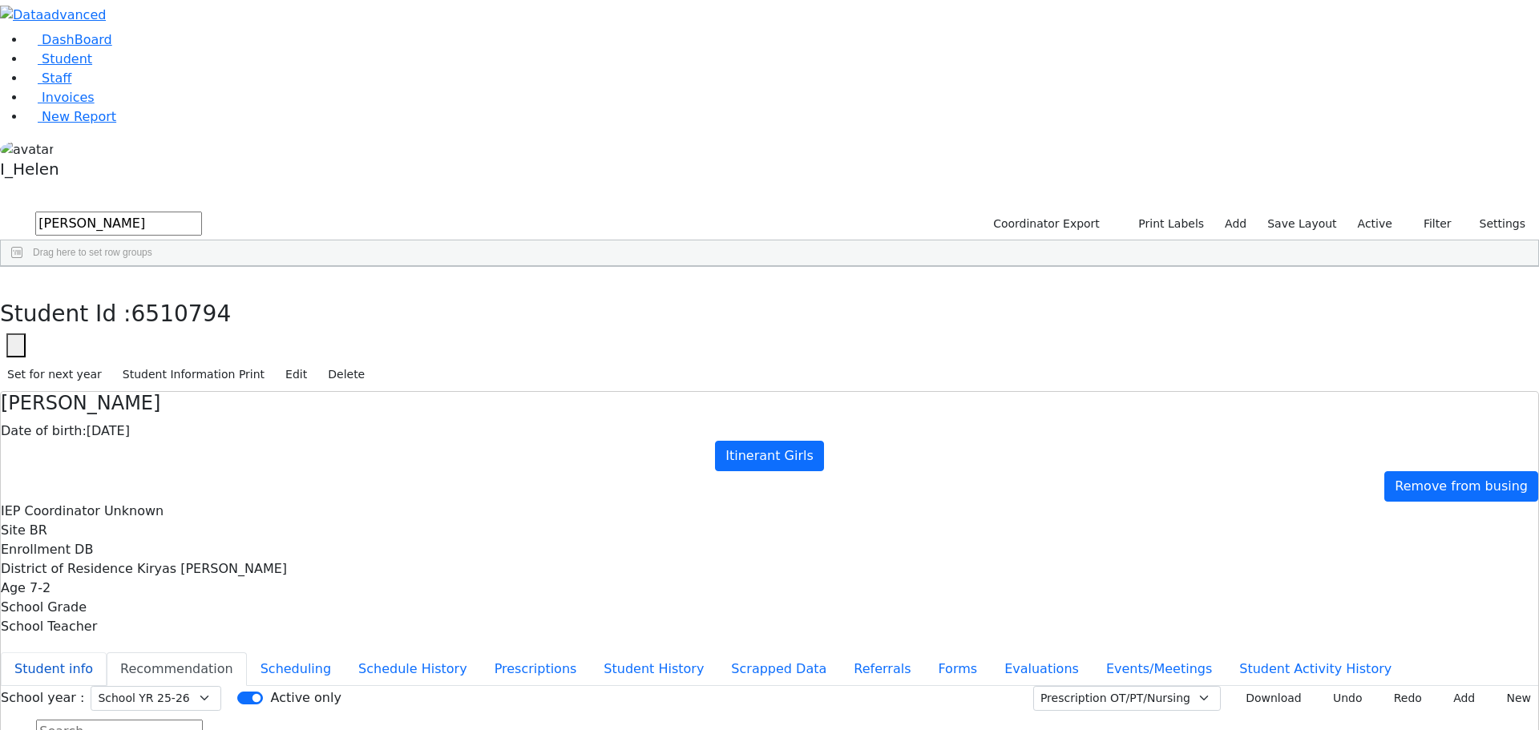
click at [107, 652] on button "Student info" at bounding box center [54, 669] width 106 height 34
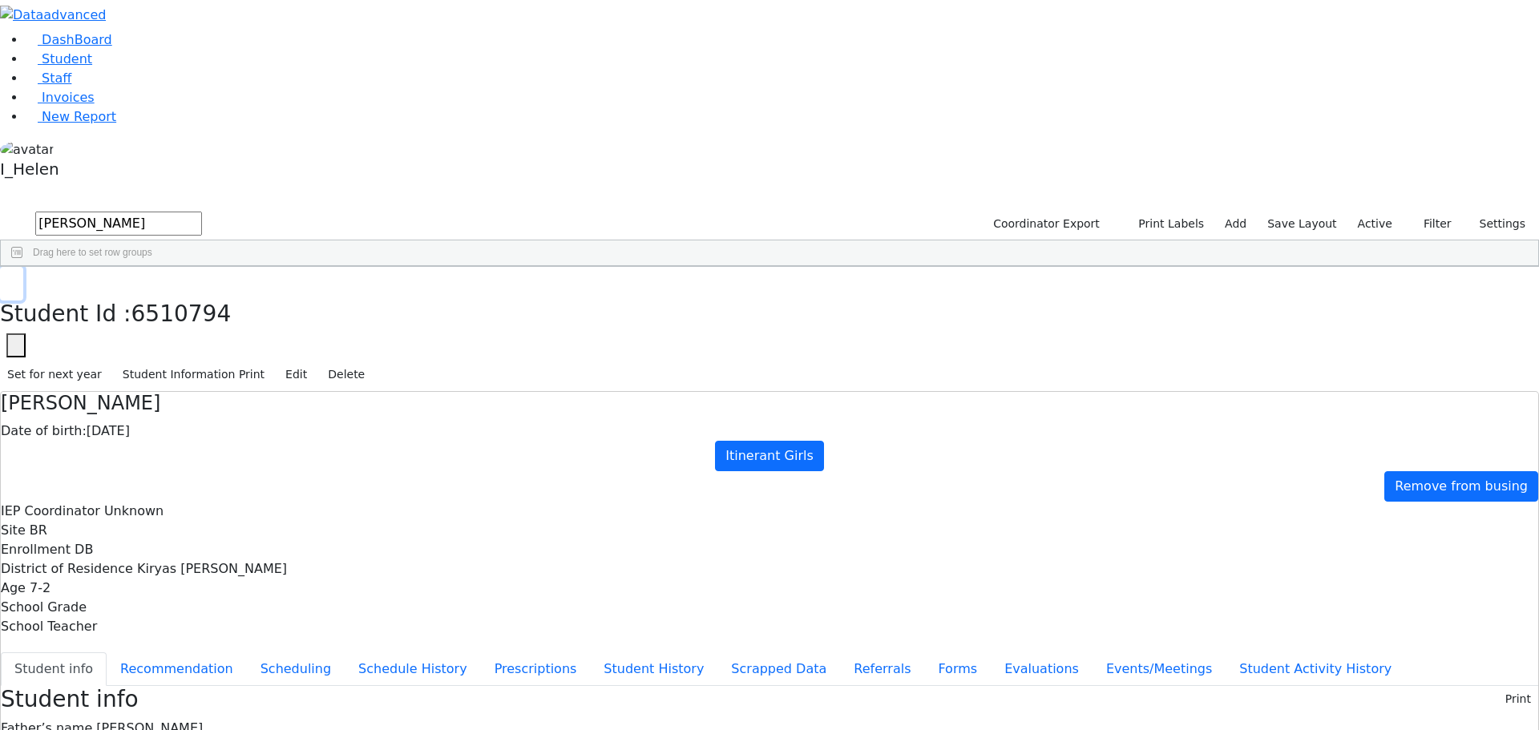
click at [23, 267] on button "button" at bounding box center [11, 284] width 23 height 34
